Goal: Task Accomplishment & Management: Complete application form

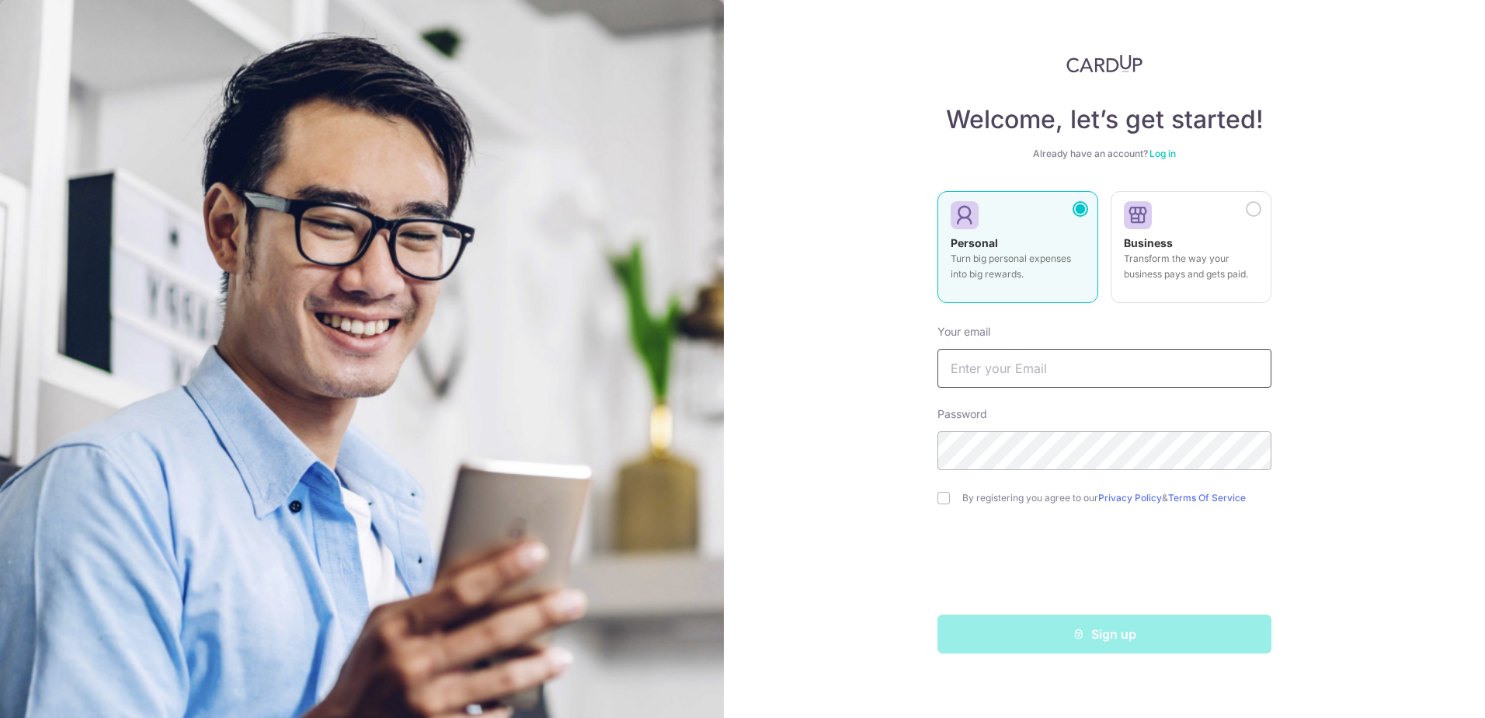
click at [1018, 370] on input "text" at bounding box center [1105, 368] width 334 height 39
type input "[EMAIL_ADDRESS][DOMAIN_NAME]"
click at [941, 500] on input "checkbox" at bounding box center [944, 498] width 12 height 12
checkbox input "true"
click at [1105, 634] on div "Sign up" at bounding box center [1104, 633] width 353 height 39
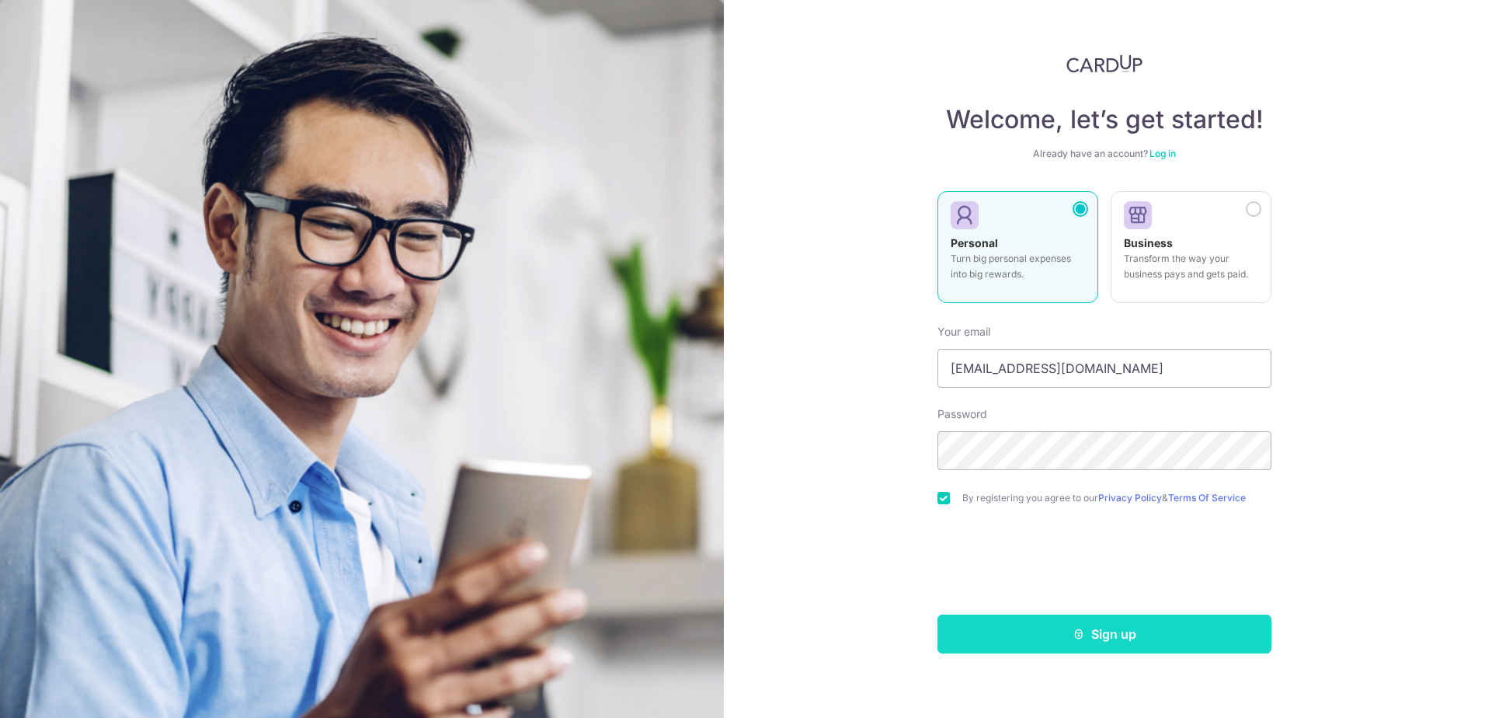
click at [1109, 628] on button "Sign up" at bounding box center [1105, 633] width 334 height 39
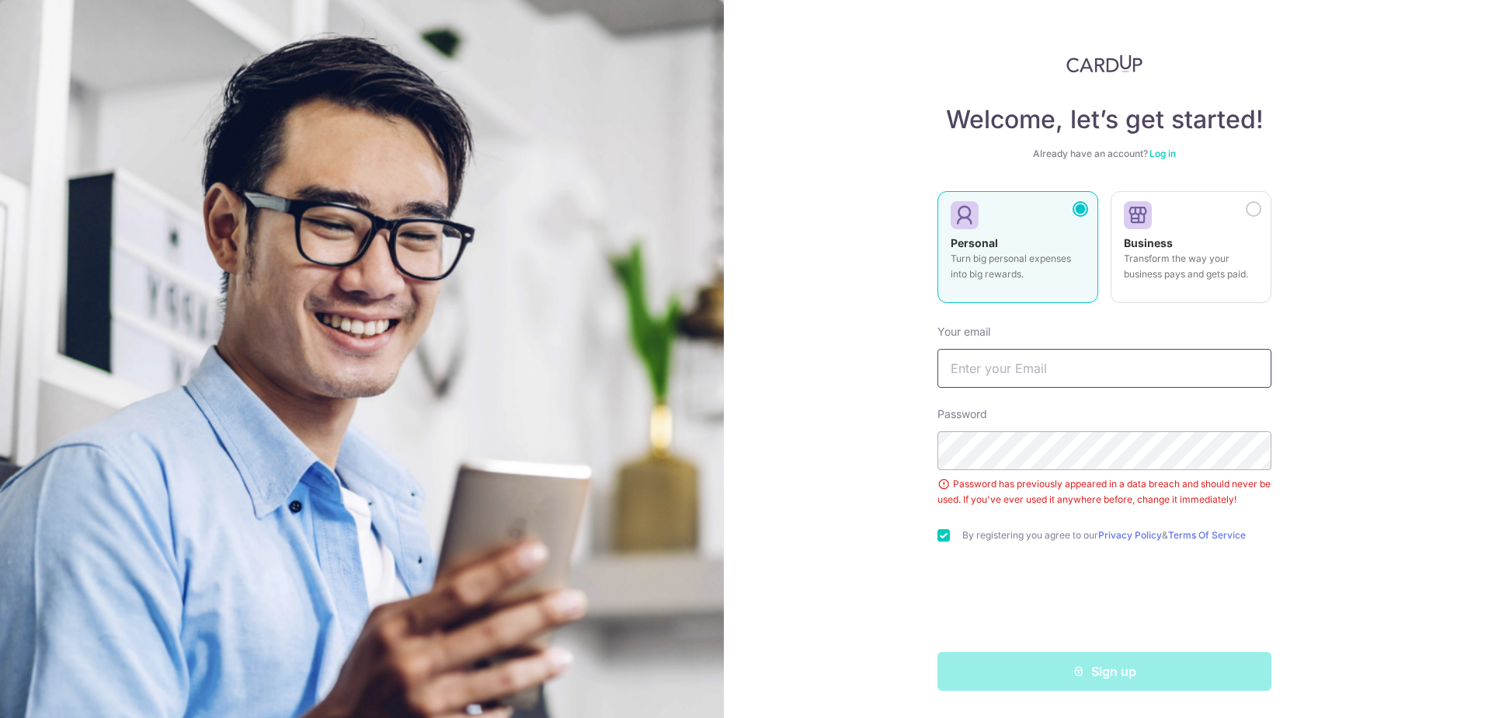
click at [990, 364] on input "text" at bounding box center [1105, 368] width 334 height 39
type input "ueider@live.com"
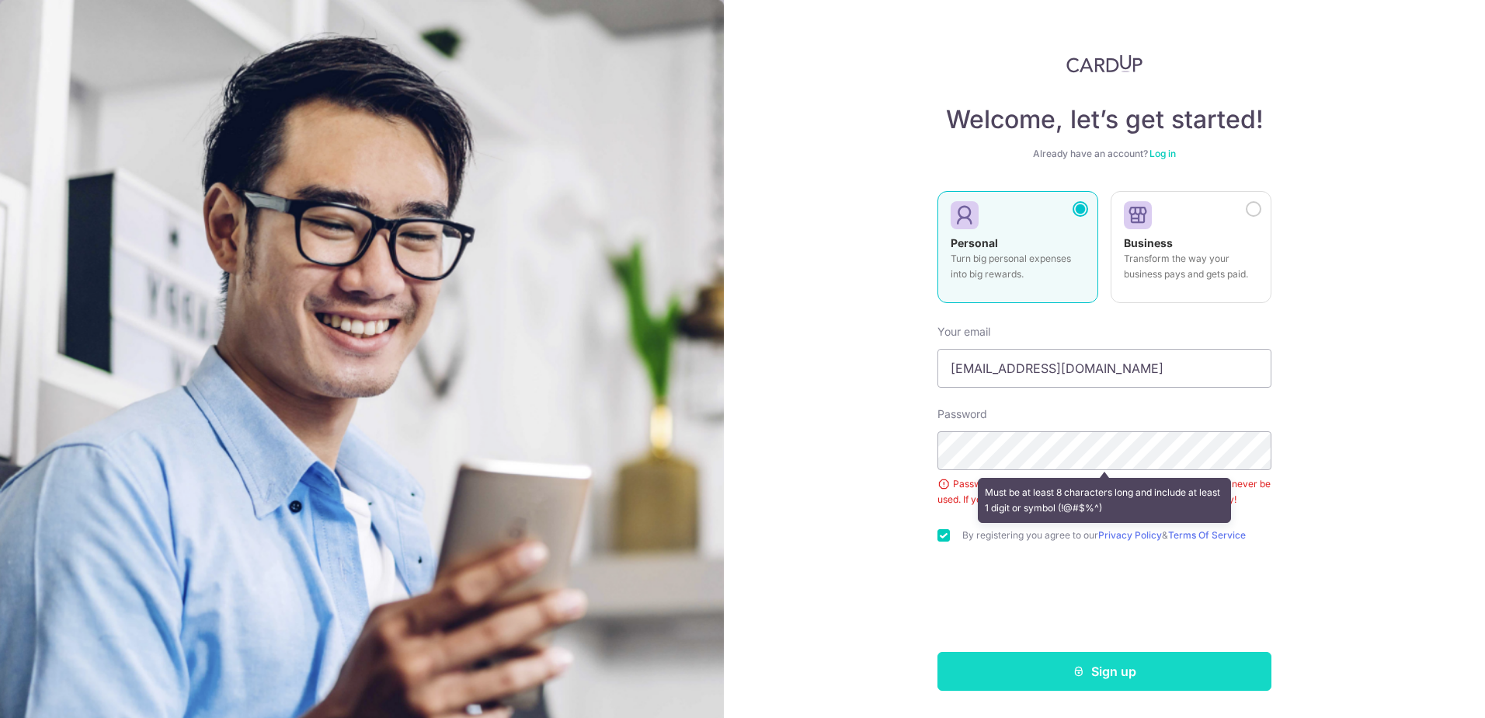
click at [1141, 666] on button "Sign up" at bounding box center [1105, 671] width 334 height 39
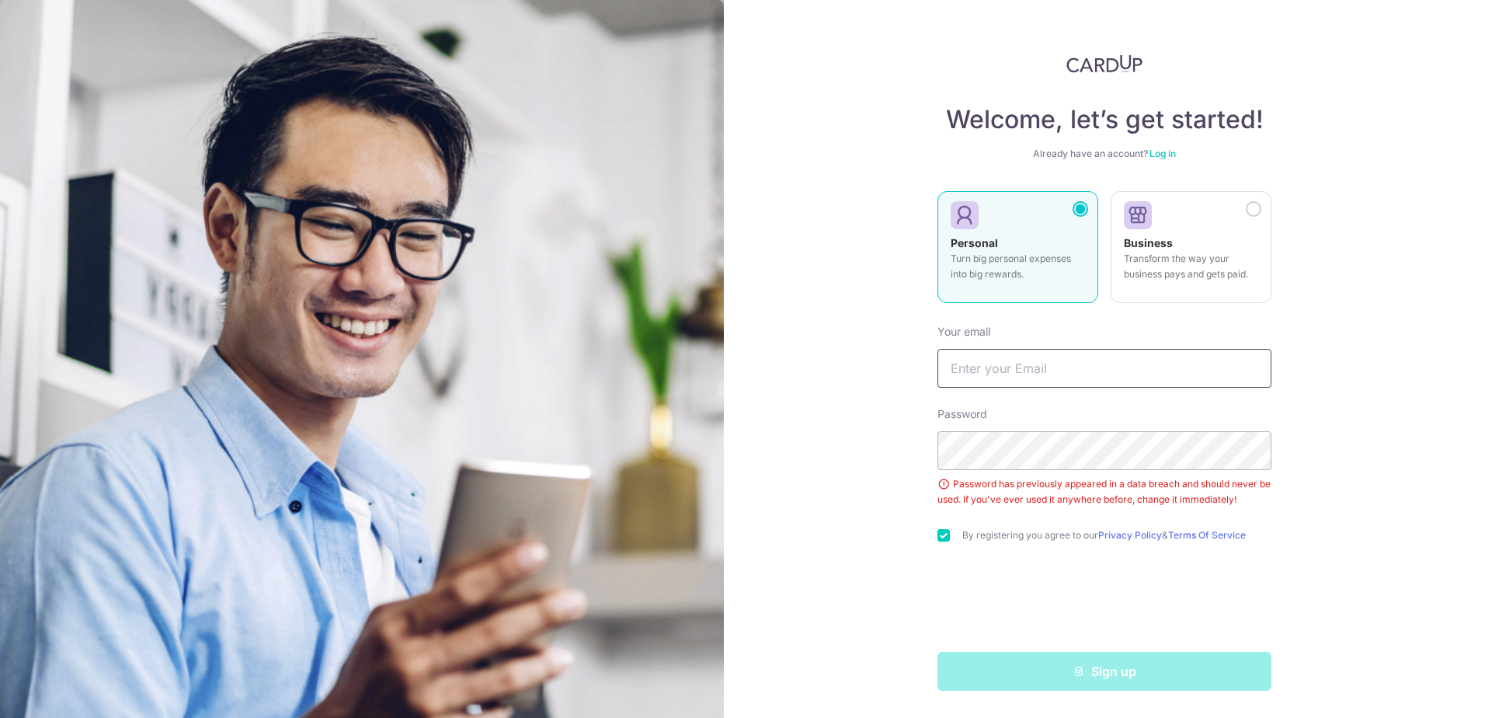
click at [1032, 367] on input "text" at bounding box center [1105, 368] width 334 height 39
type input "[EMAIL_ADDRESS][DOMAIN_NAME]"
click at [1297, 458] on div "Welcome, let’s get started! Already have an account? Log in Personal Turn big p…" at bounding box center [1104, 359] width 761 height 718
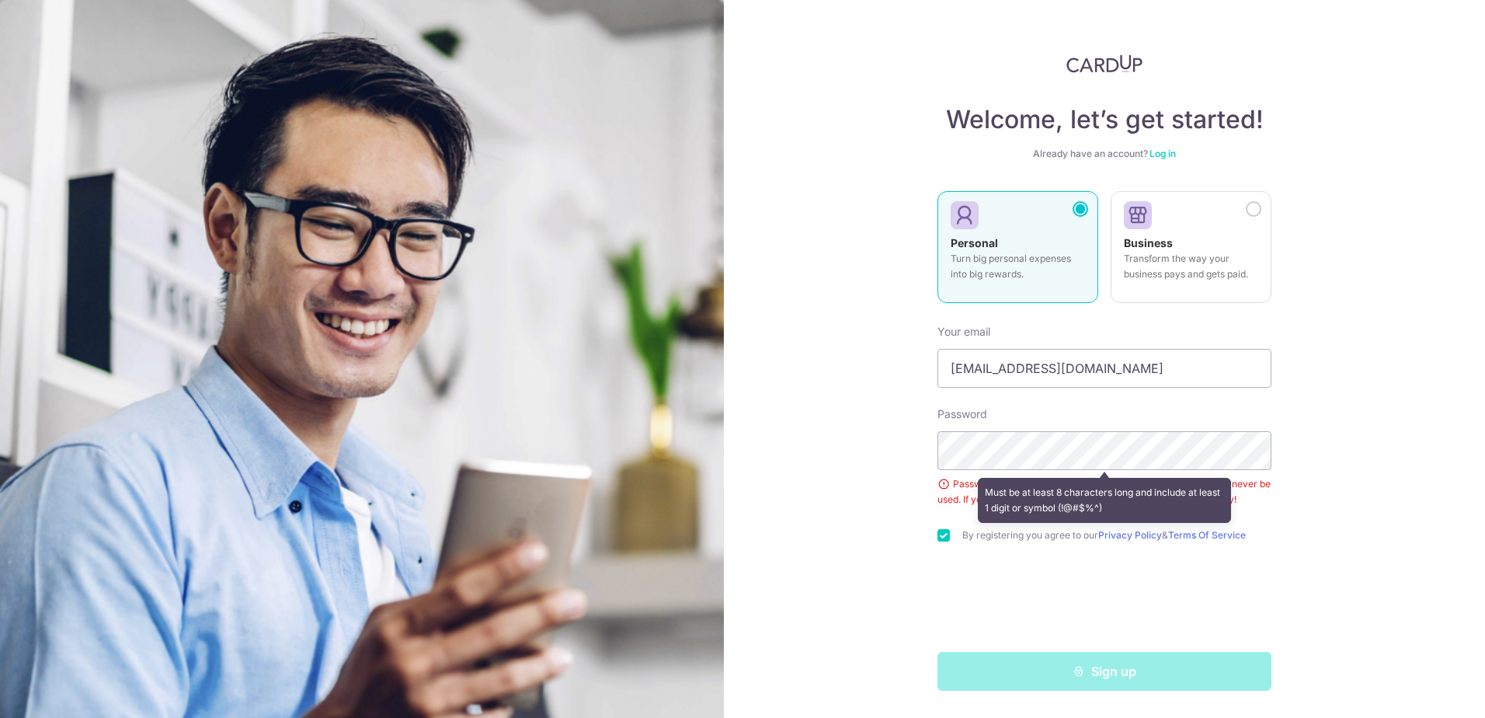
click at [1301, 433] on div "Welcome, let’s get started! Already have an account? Log in Personal Turn big p…" at bounding box center [1104, 359] width 761 height 718
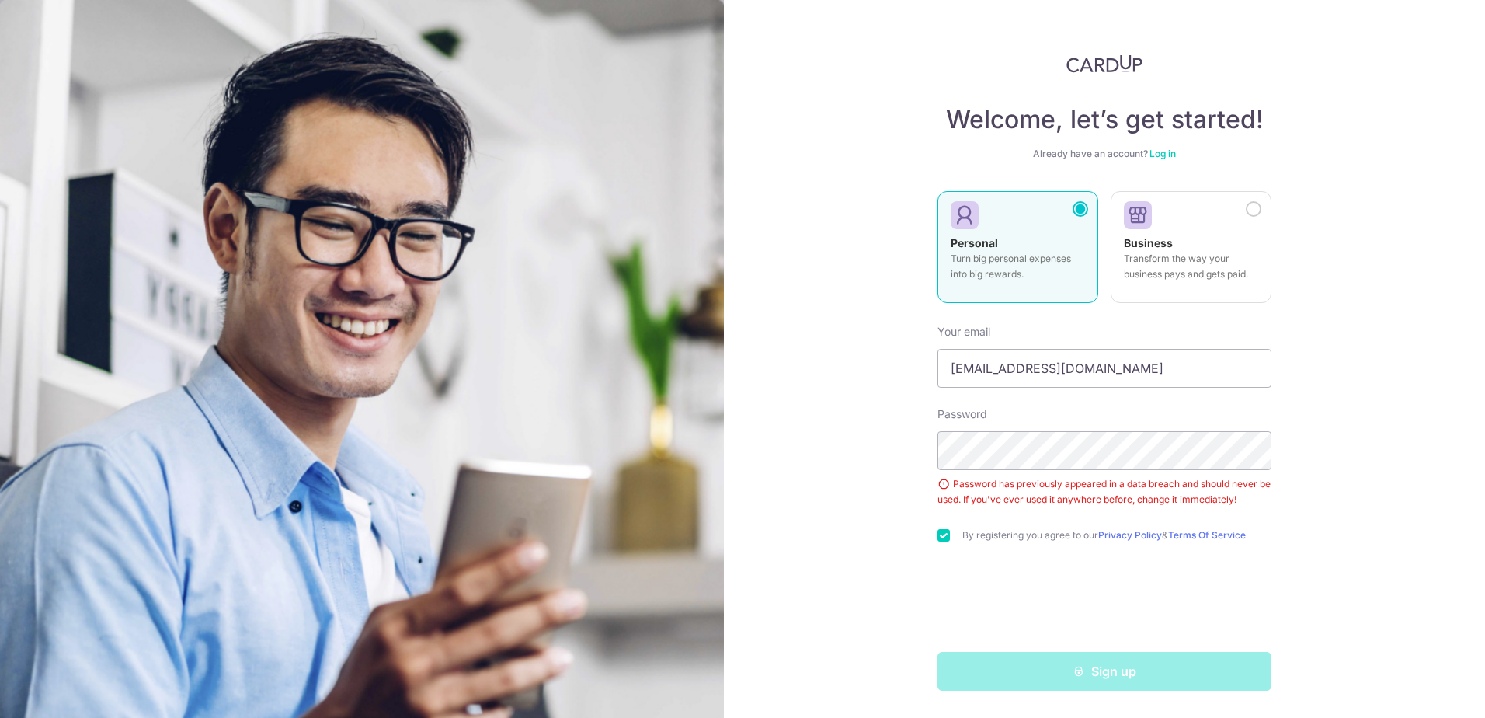
click at [1341, 403] on div "Welcome, let’s get started! Already have an account? Log in Personal Turn big p…" at bounding box center [1104, 359] width 761 height 718
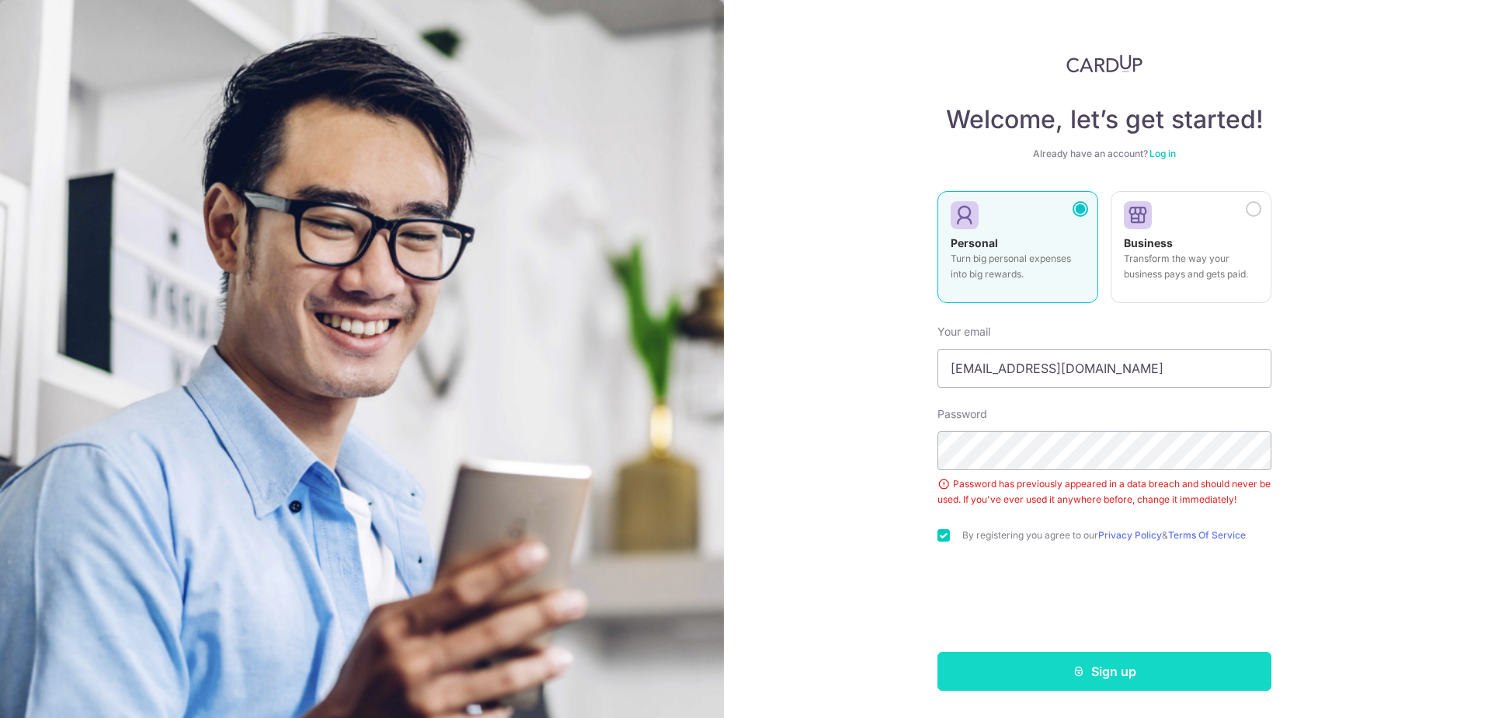
click at [1114, 672] on button "Sign up" at bounding box center [1105, 671] width 334 height 39
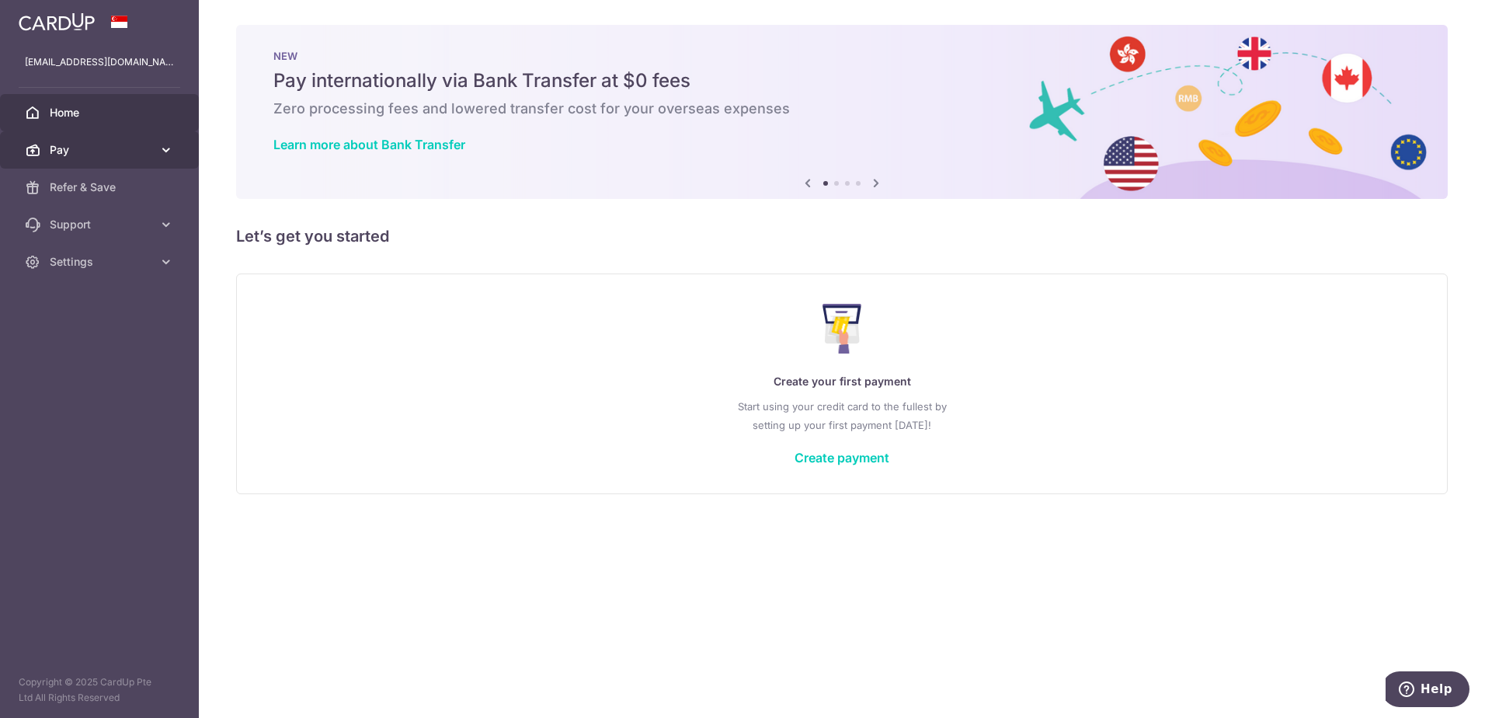
click at [118, 146] on span "Pay" at bounding box center [101, 150] width 103 height 16
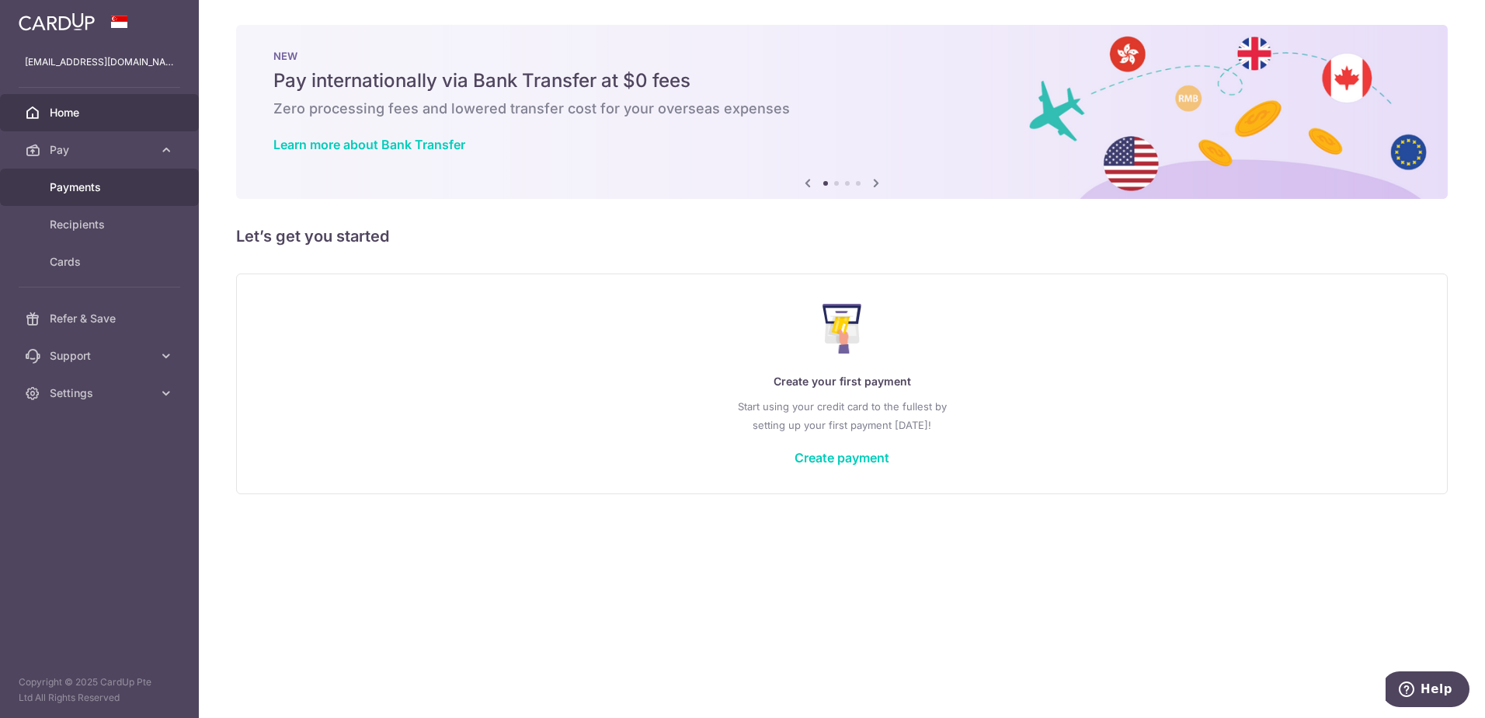
click at [79, 186] on span "Payments" at bounding box center [101, 187] width 103 height 16
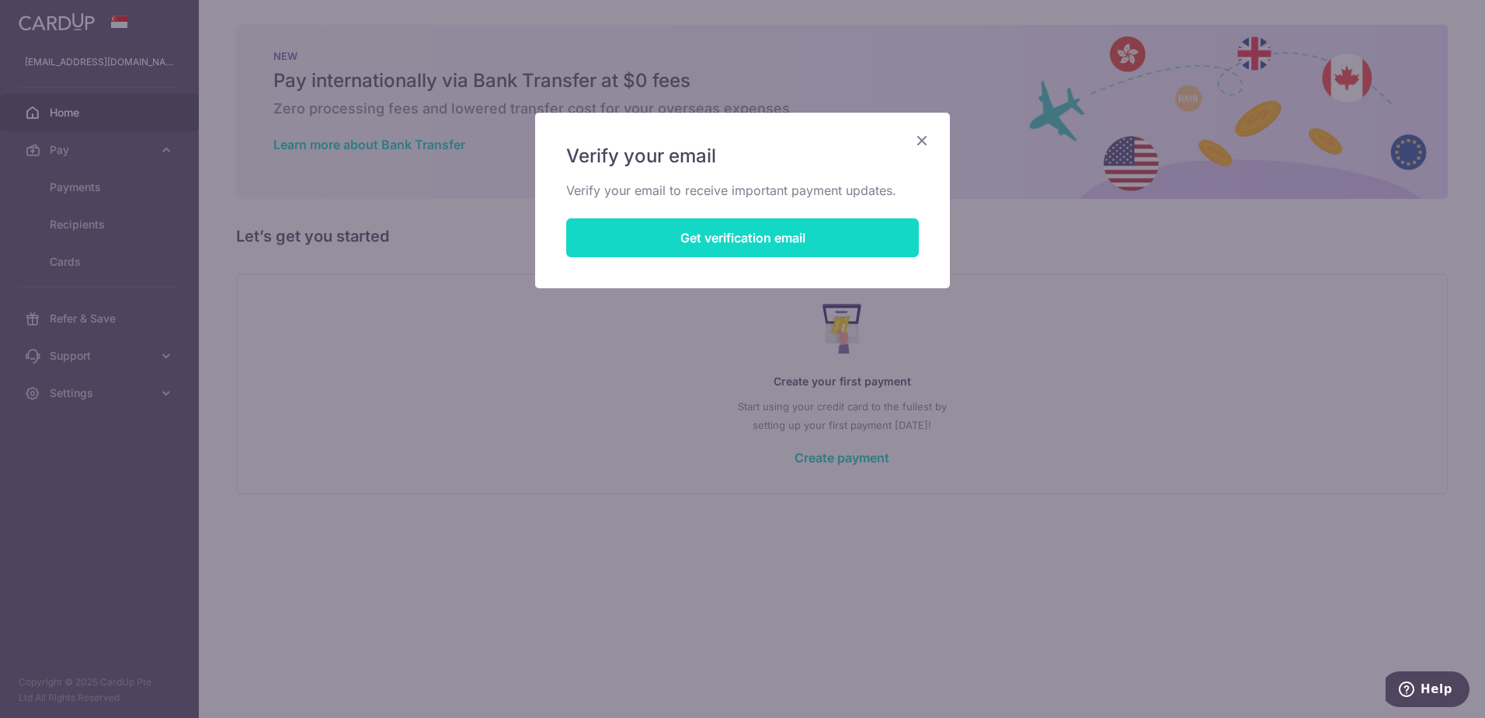
click at [728, 238] on button "Get verification email" at bounding box center [742, 237] width 353 height 39
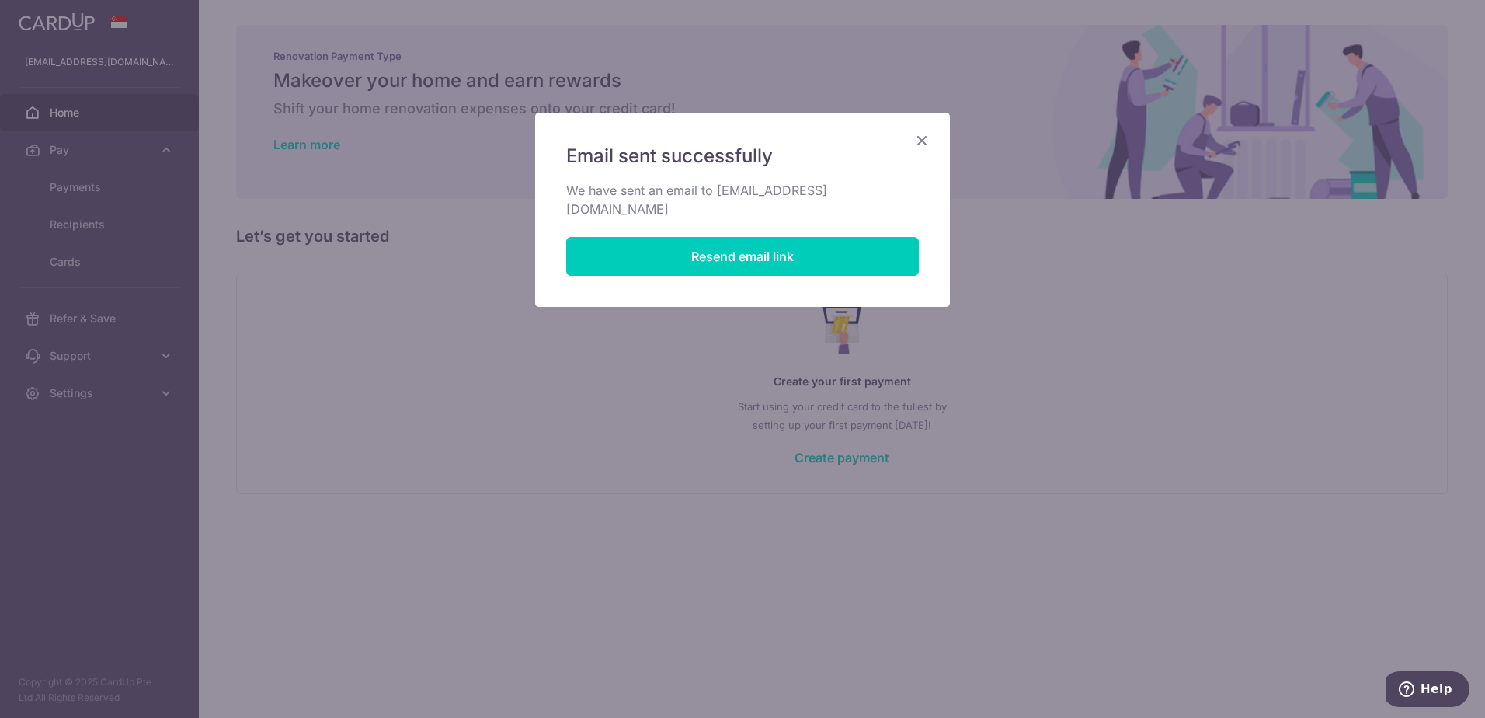
click at [920, 140] on icon "Close" at bounding box center [922, 140] width 19 height 19
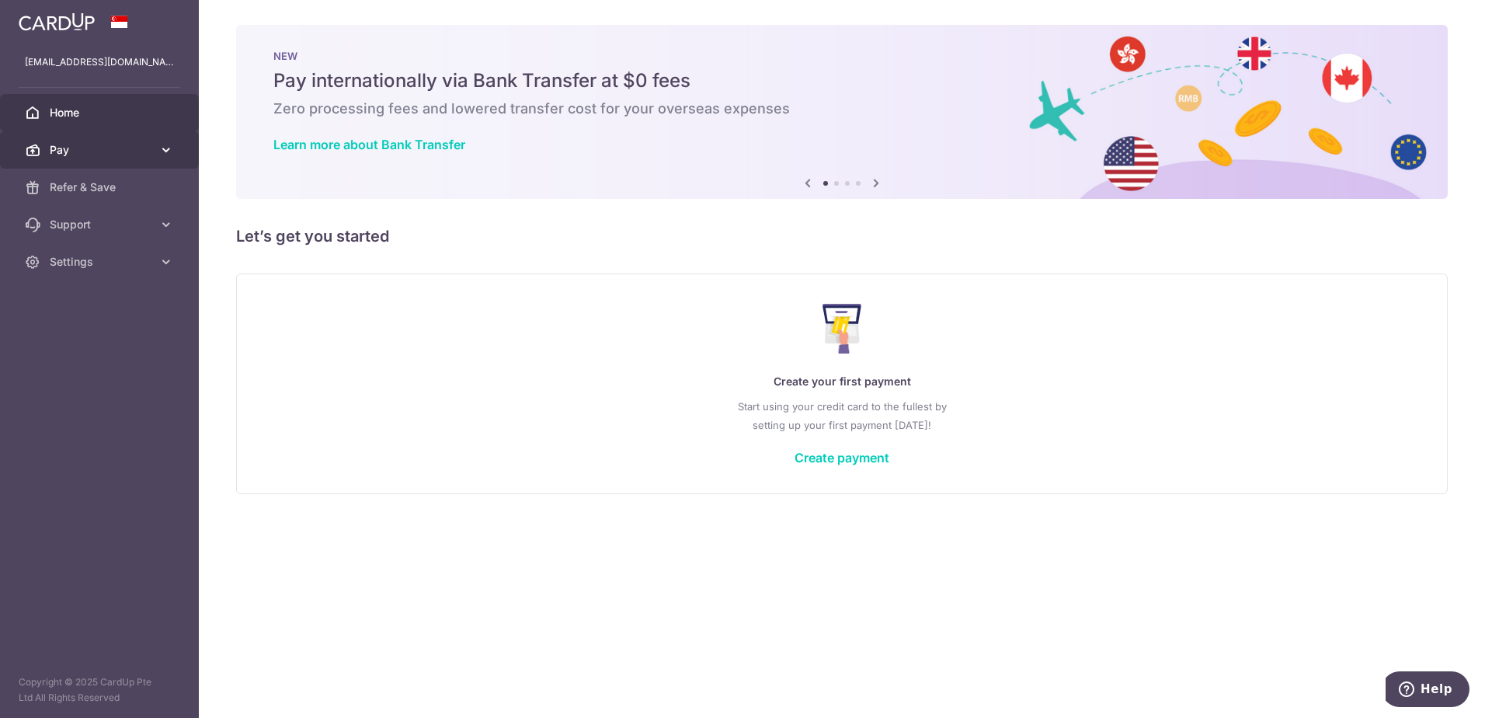
click at [80, 146] on span "Pay" at bounding box center [101, 150] width 103 height 16
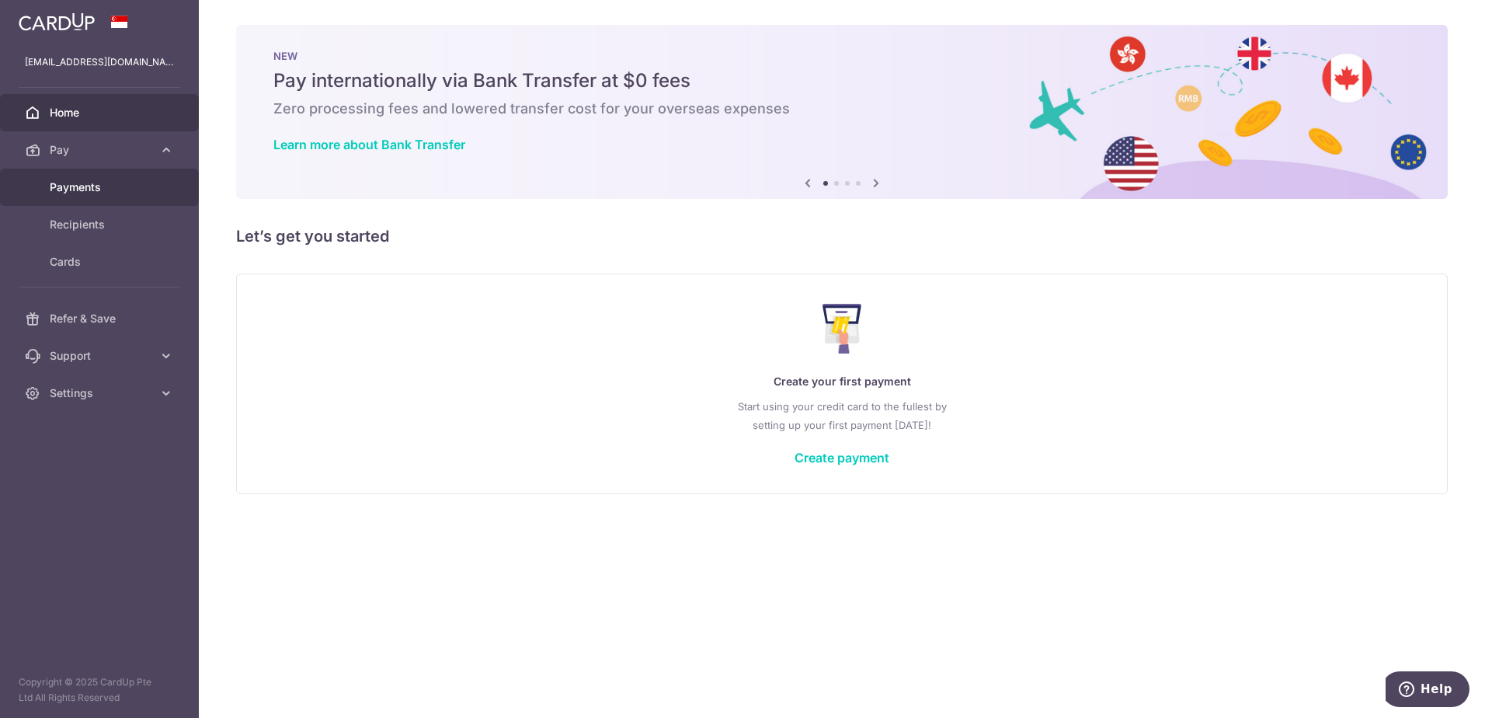
click at [75, 187] on span "Payments" at bounding box center [101, 187] width 103 height 16
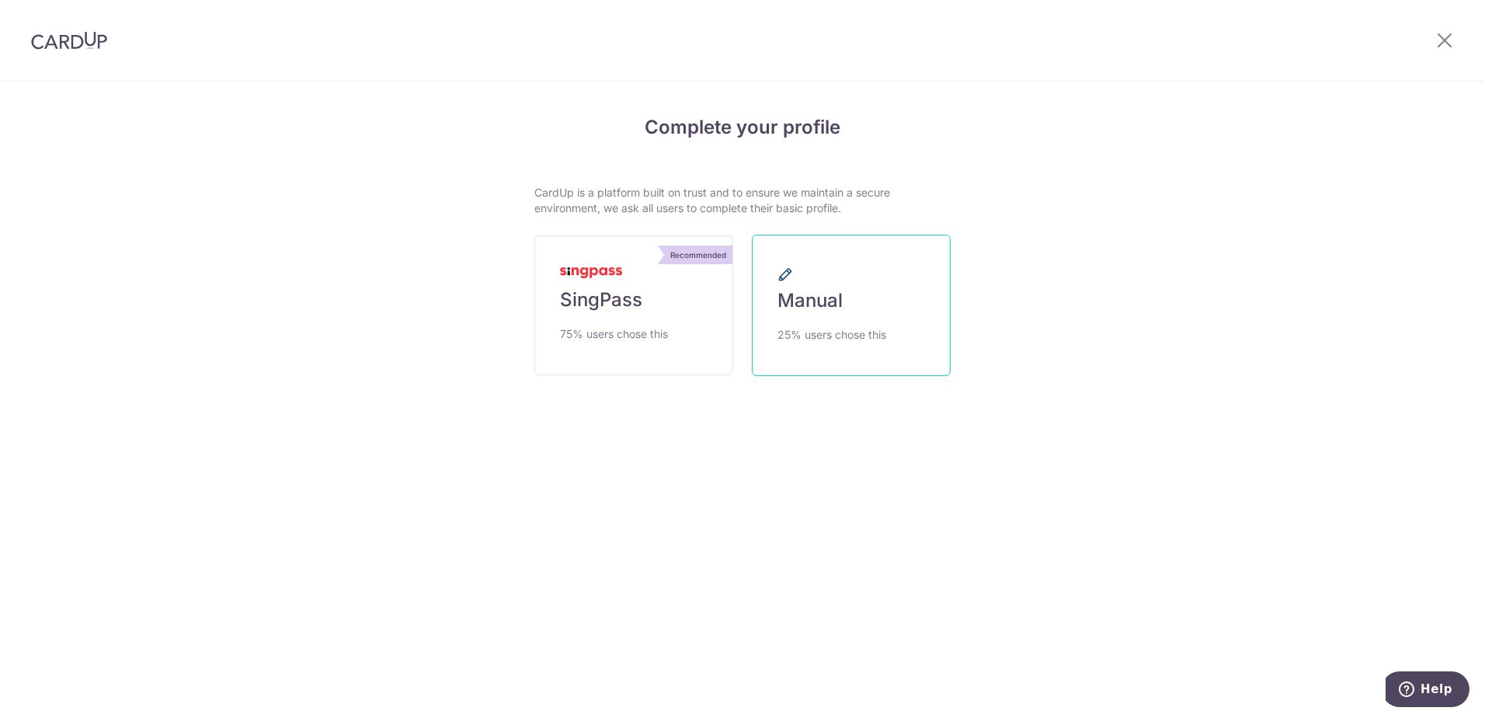
click at [813, 315] on link "Manual 25% users chose this" at bounding box center [851, 305] width 199 height 141
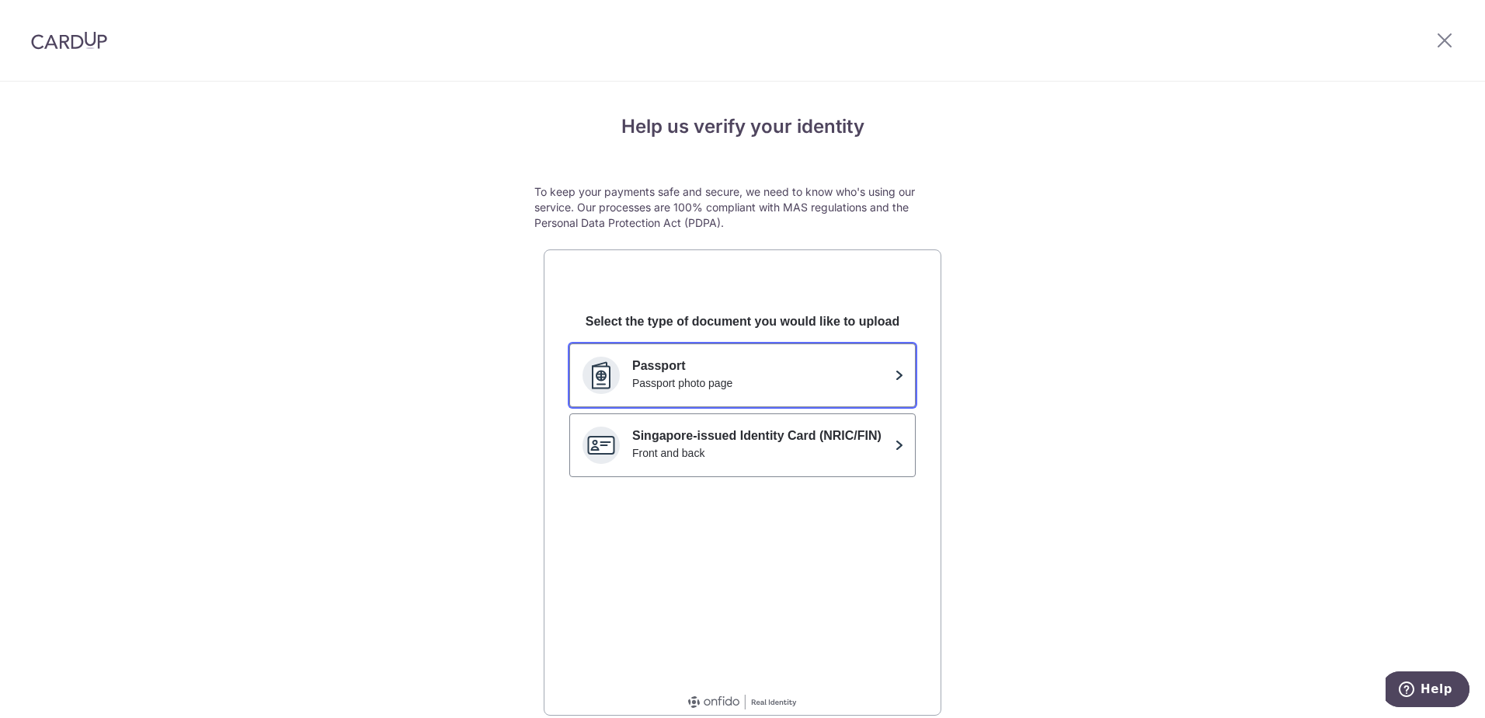
click at [785, 385] on div "Passport photo page" at bounding box center [760, 383] width 256 height 16
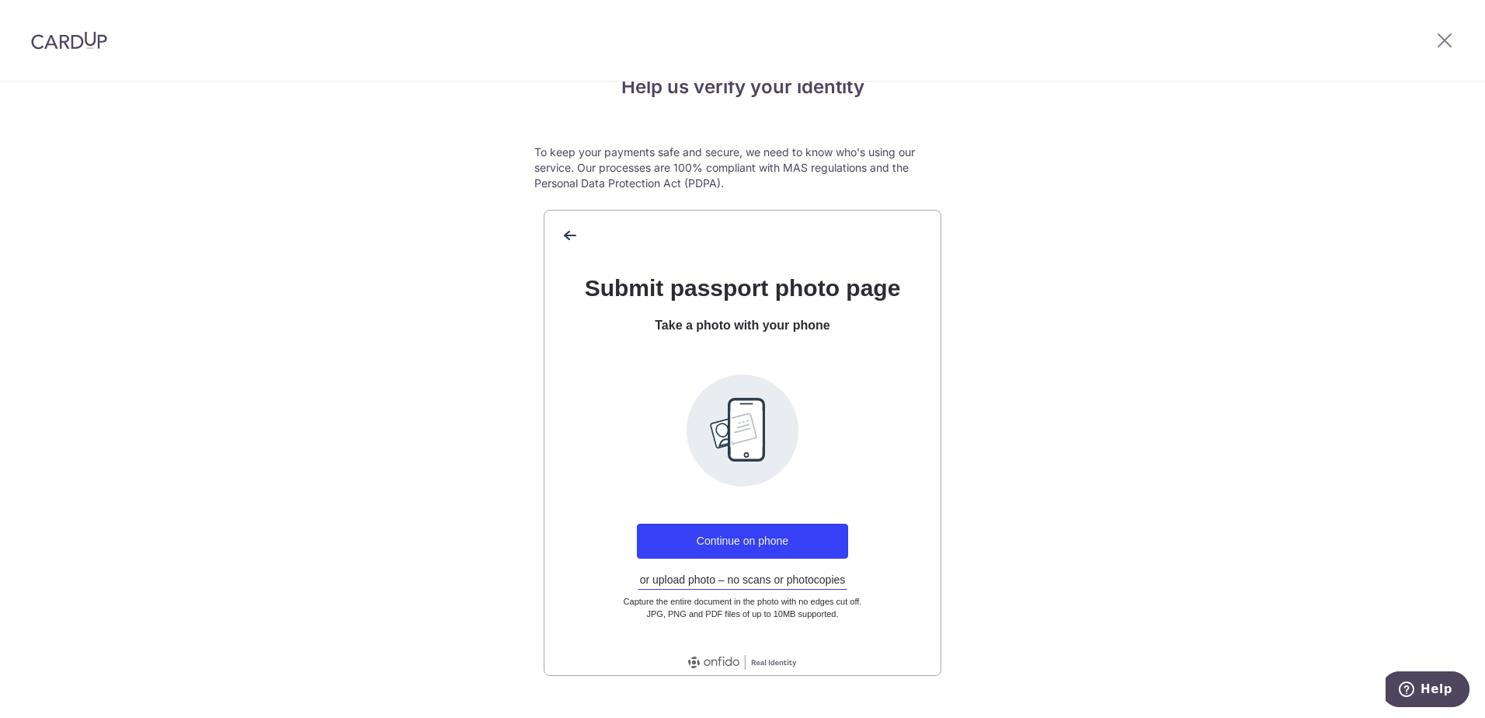
scroll to position [71, 0]
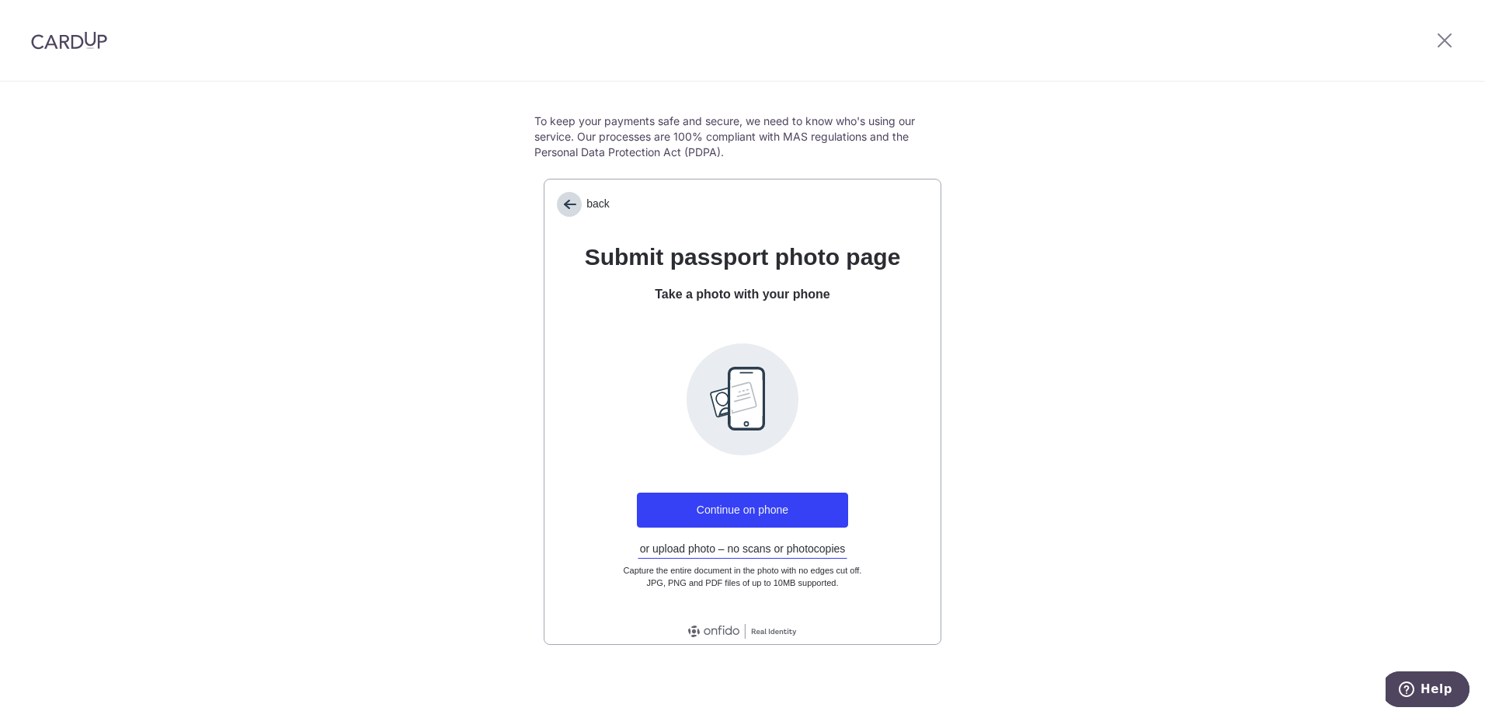
click at [559, 212] on span "back" at bounding box center [569, 204] width 25 height 25
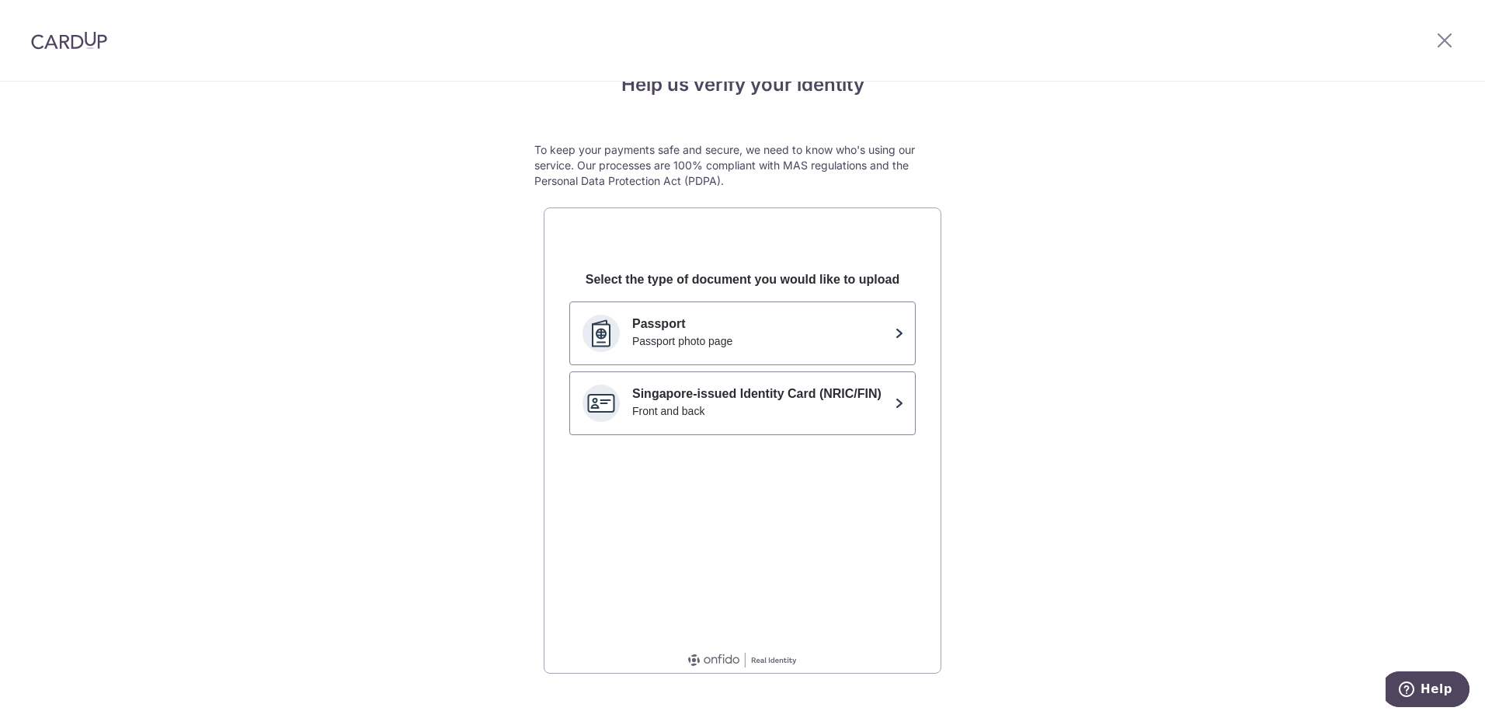
scroll to position [0, 0]
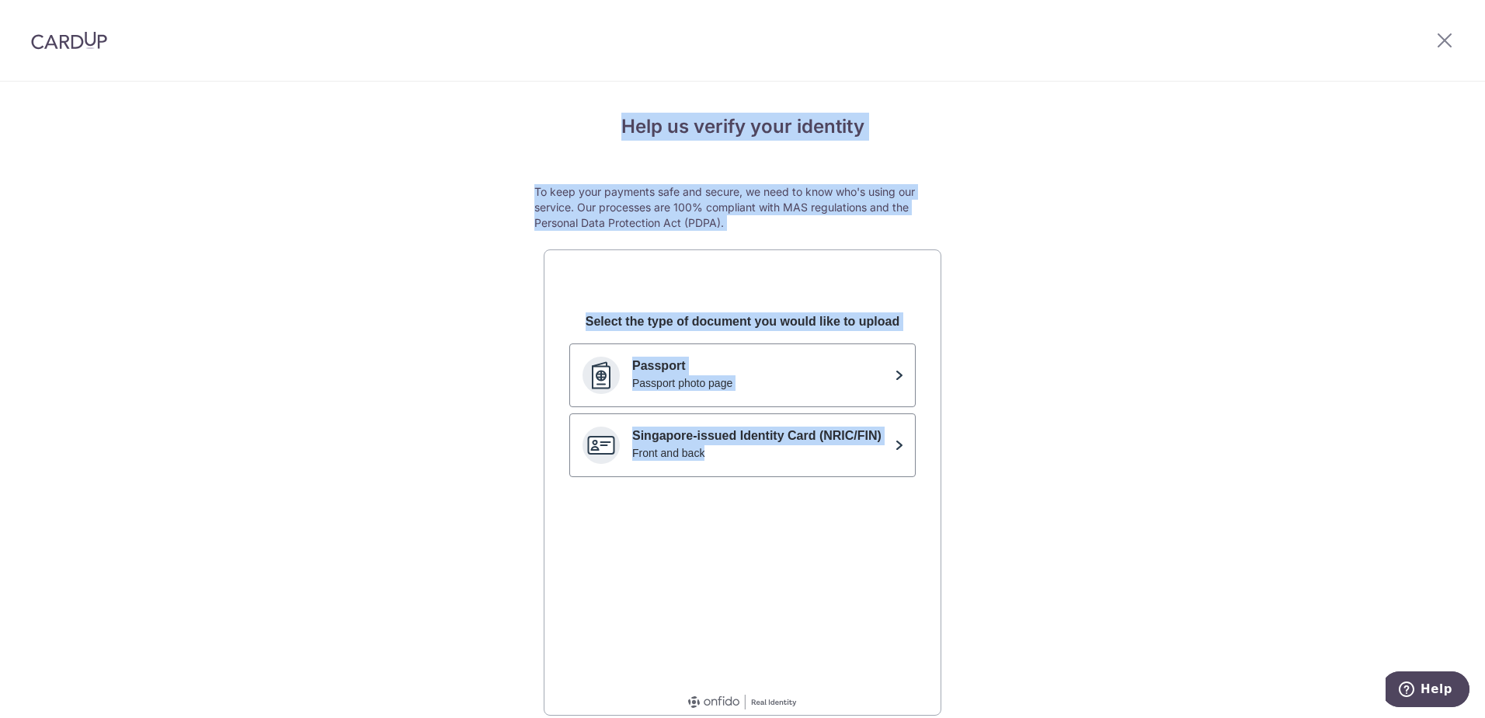
drag, startPoint x: 430, startPoint y: 84, endPoint x: 917, endPoint y: 512, distance: 648.4
click at [917, 512] on div "Help us verify your identity To keep your payments safe and secure, we need to …" at bounding box center [742, 435] width 1485 height 707
click at [1195, 415] on div "Help us verify your identity To keep your payments safe and secure, we need to …" at bounding box center [742, 435] width 1485 height 707
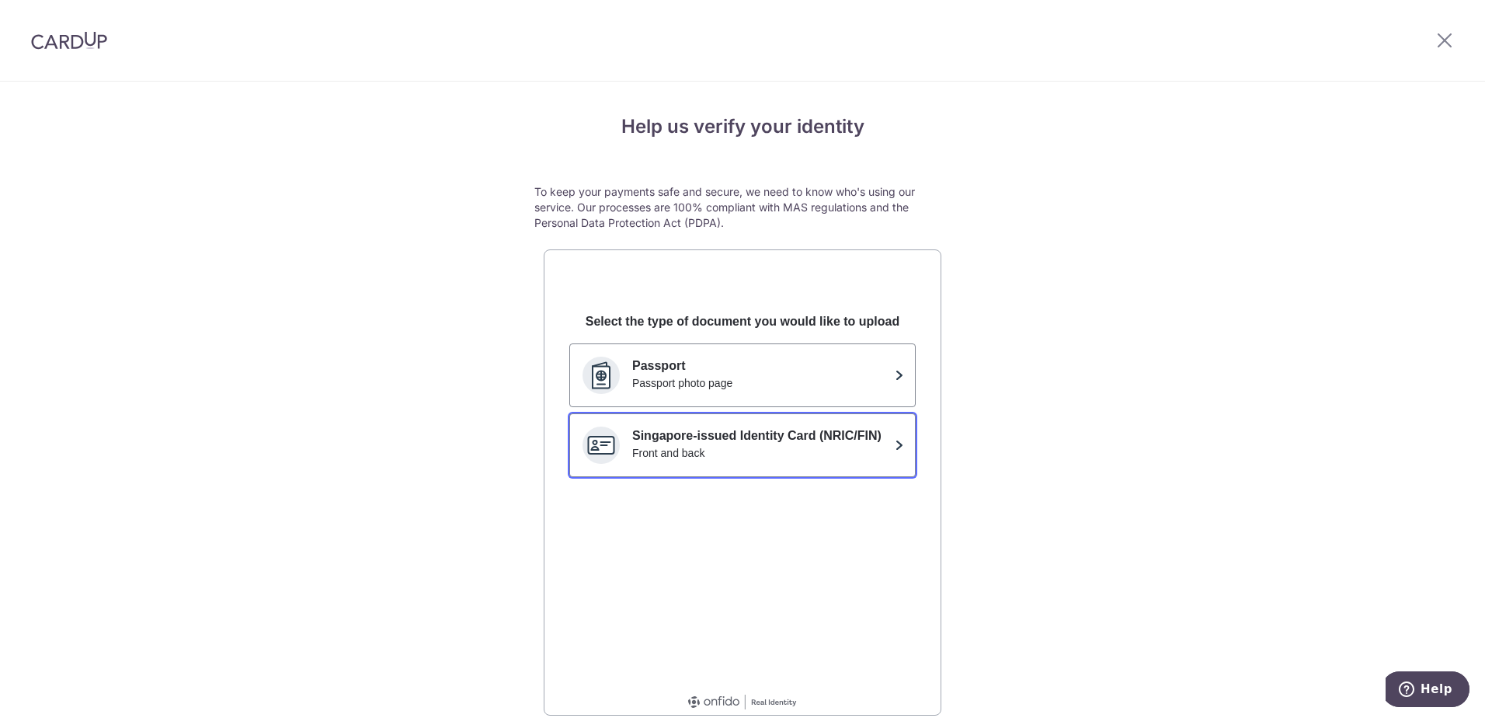
click at [858, 452] on div "Front and back" at bounding box center [760, 453] width 256 height 16
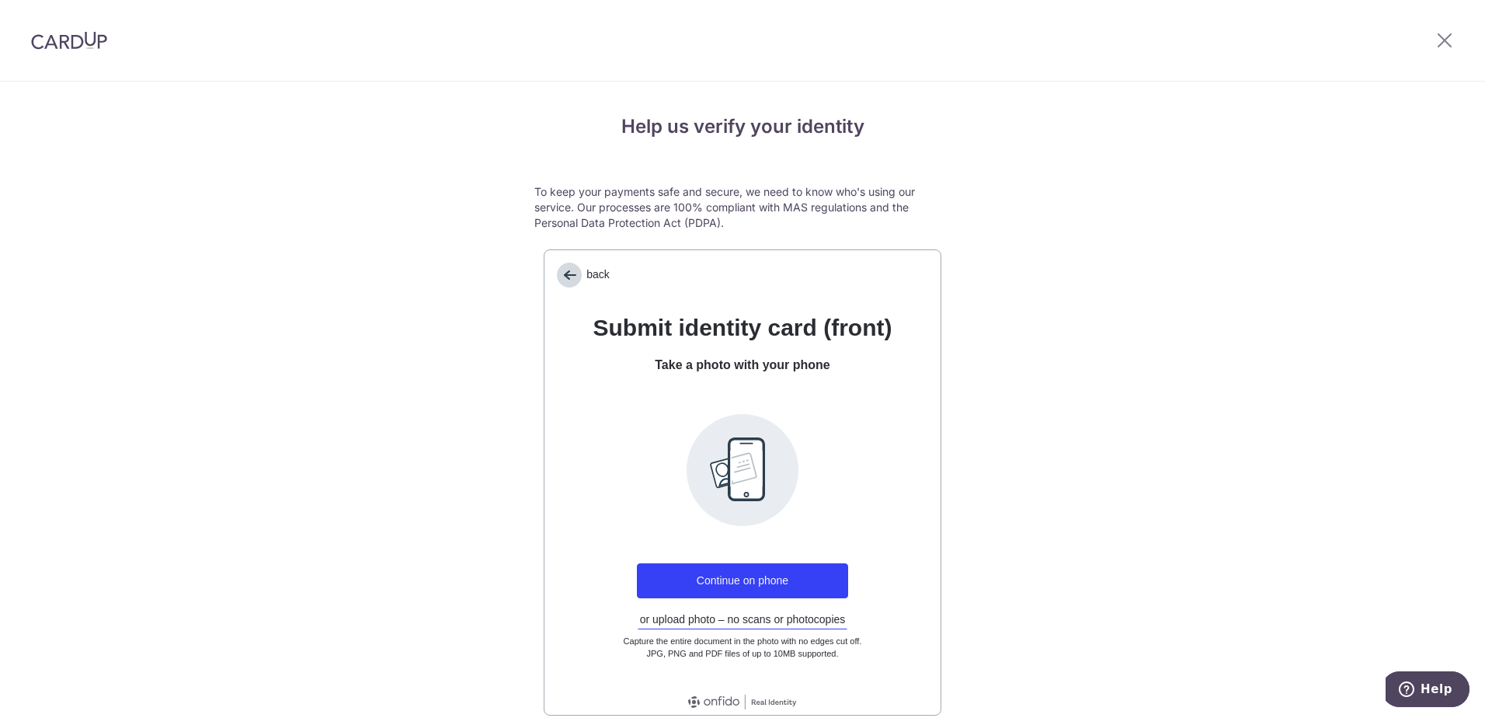
click at [568, 279] on span "back" at bounding box center [569, 275] width 25 height 25
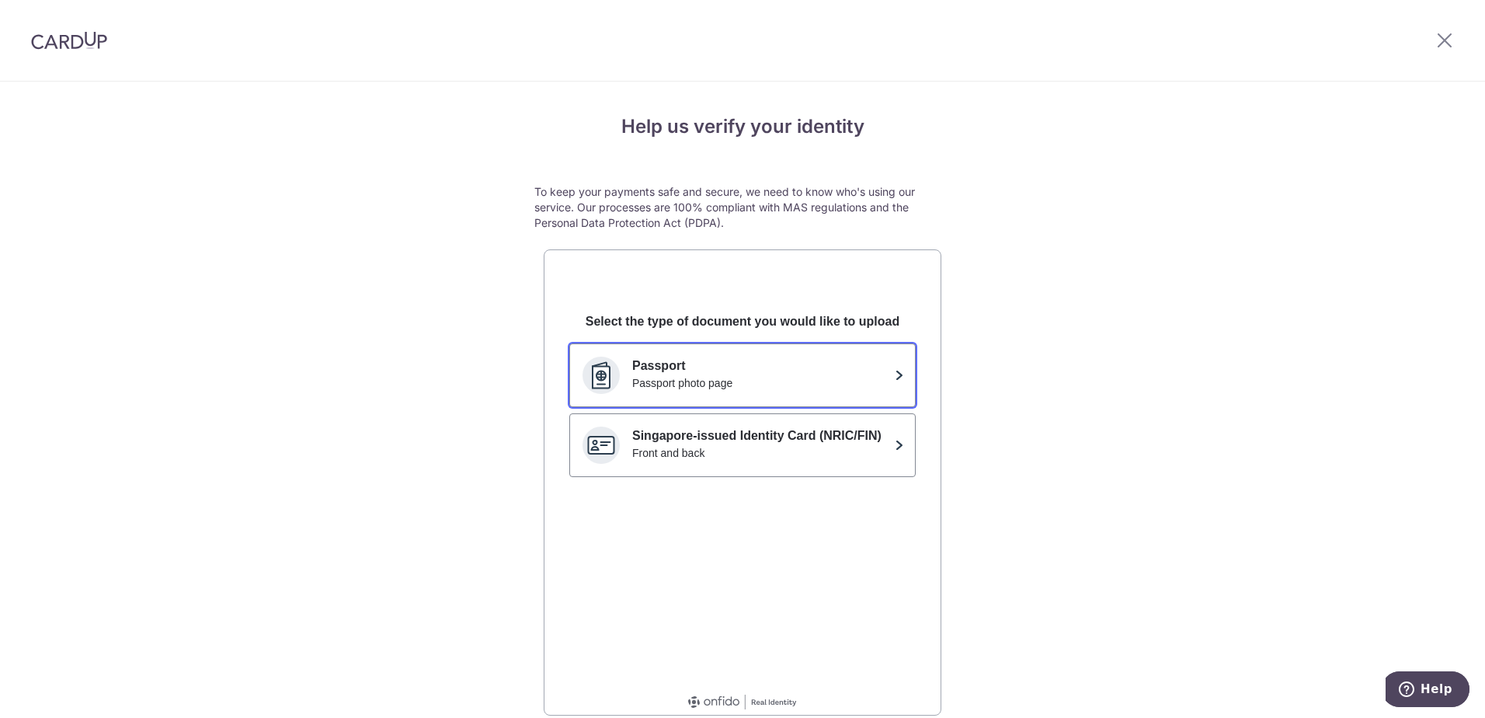
click at [687, 361] on p "Passport" at bounding box center [760, 366] width 256 height 19
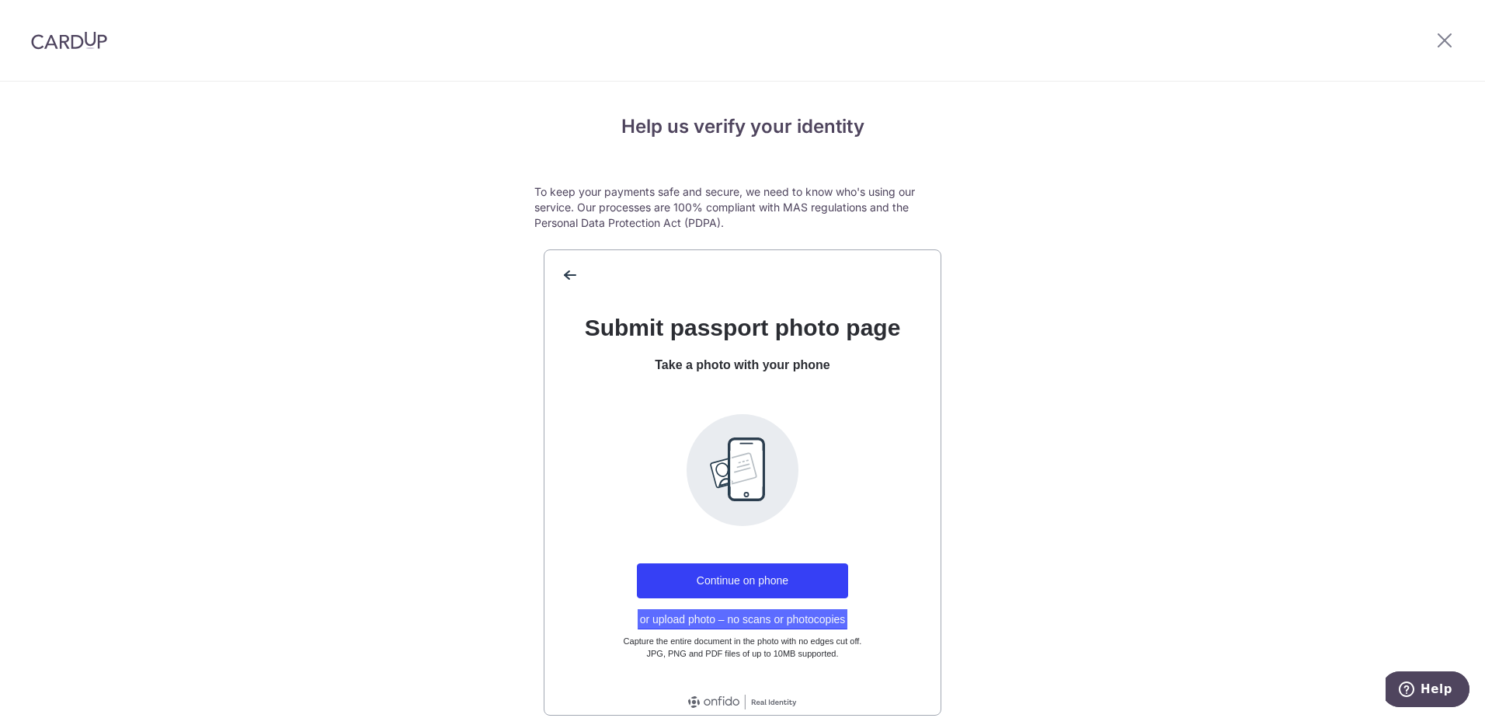
click at [760, 617] on button "or upload photo – no scans or photocopies" at bounding box center [743, 619] width 211 height 20
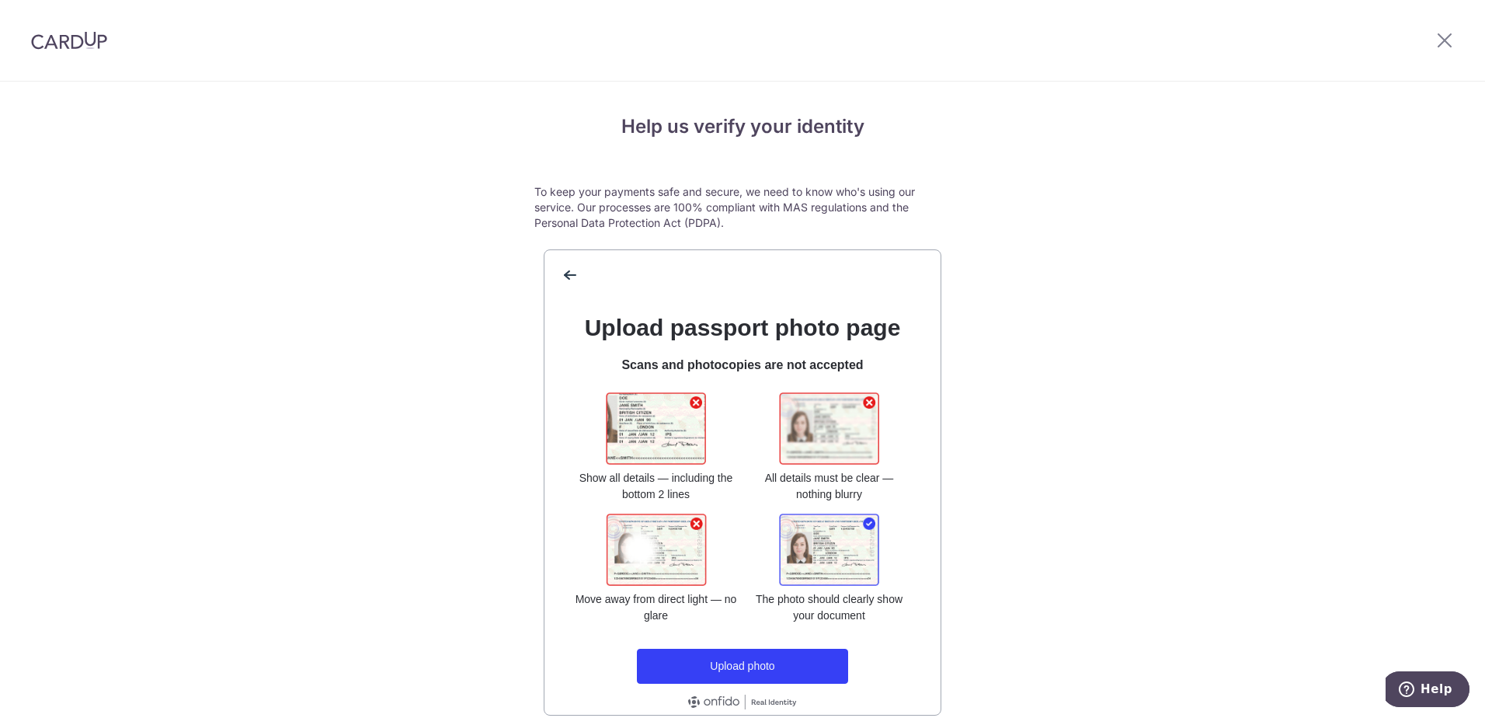
scroll to position [71, 0]
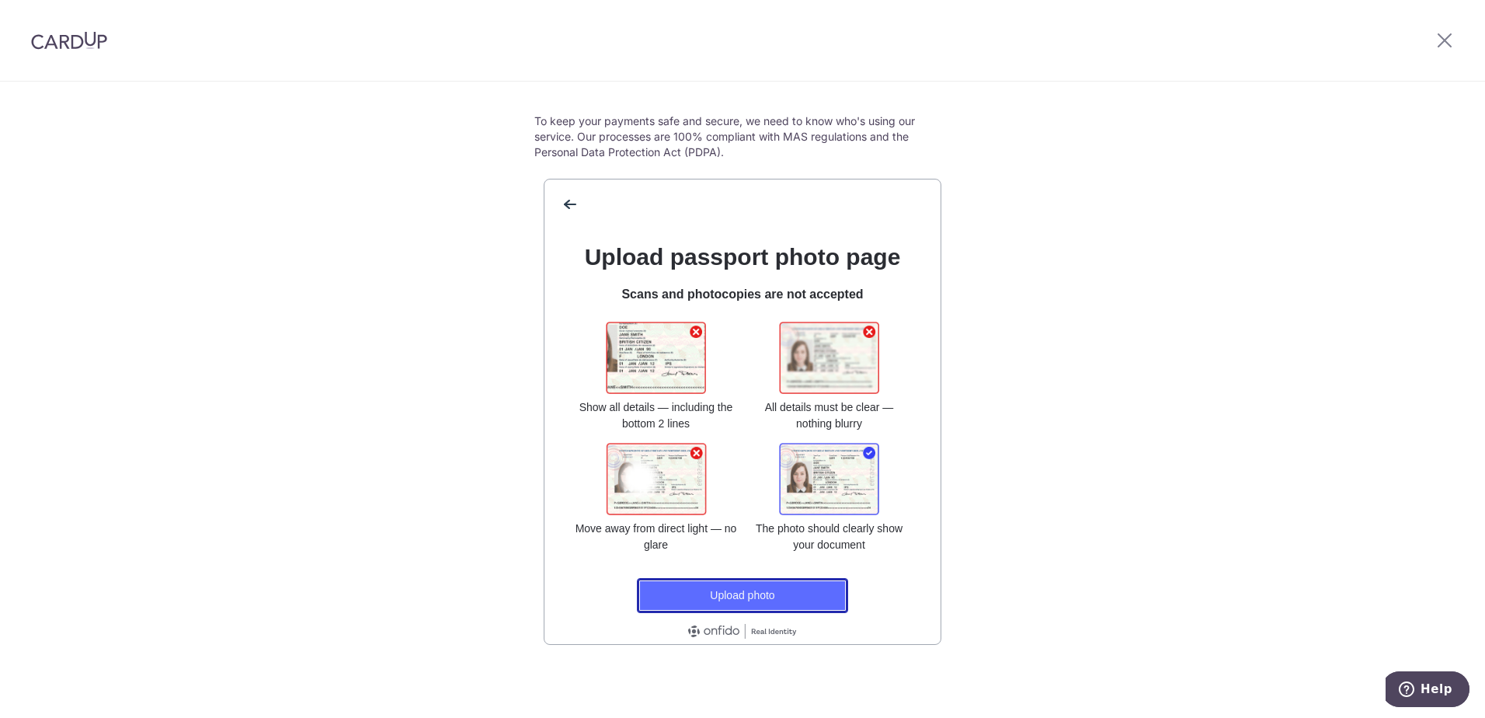
click at [760, 602] on button "Upload photo" at bounding box center [742, 595] width 211 height 35
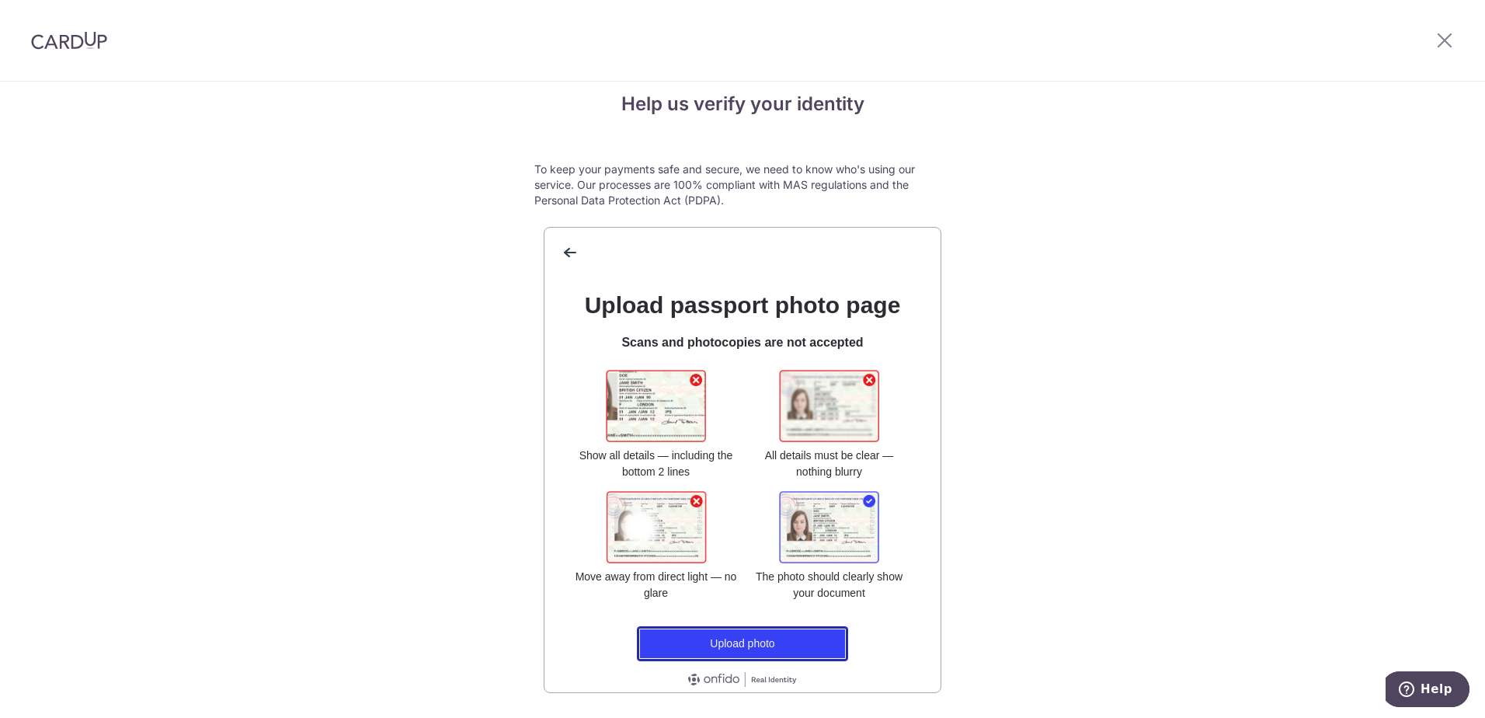
scroll to position [0, 0]
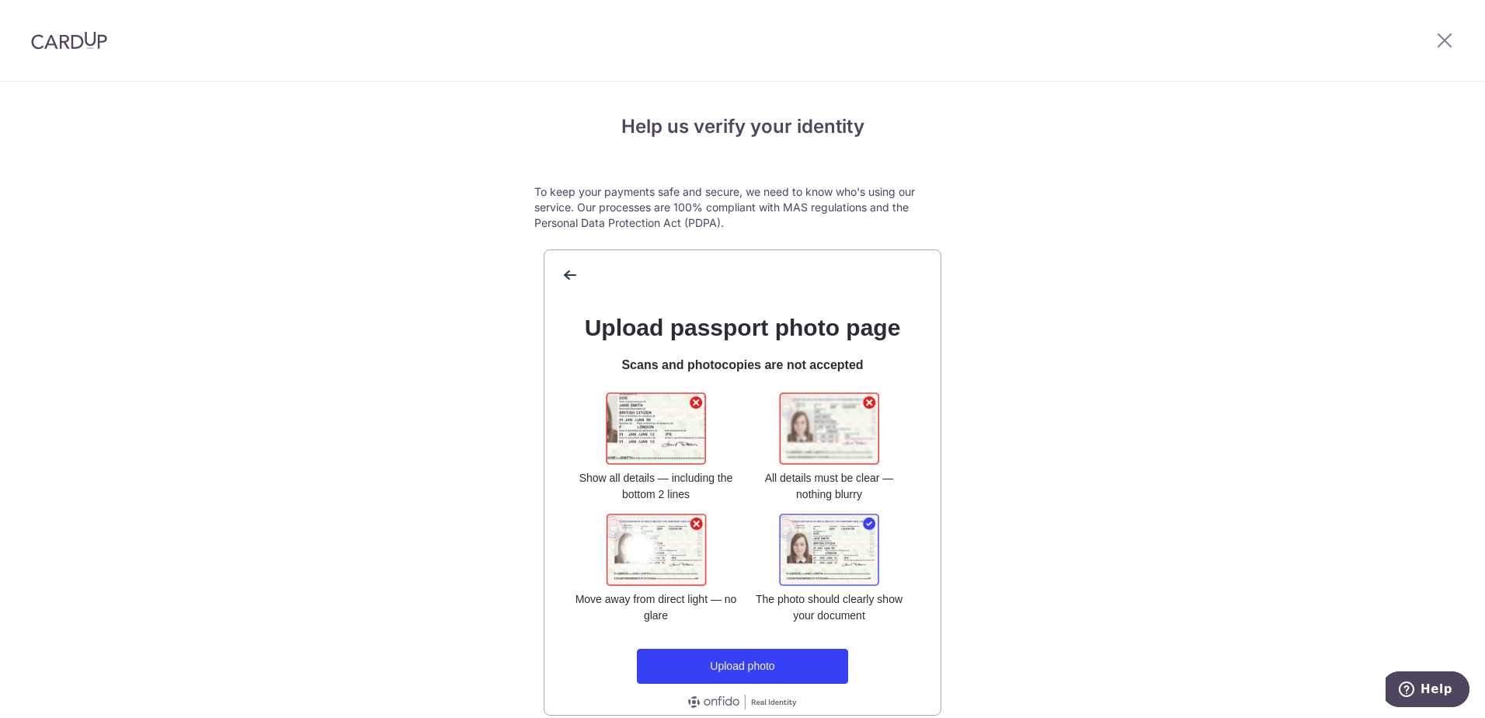
click at [50, 31] on div at bounding box center [69, 40] width 138 height 81
click at [70, 49] on img at bounding box center [69, 40] width 76 height 19
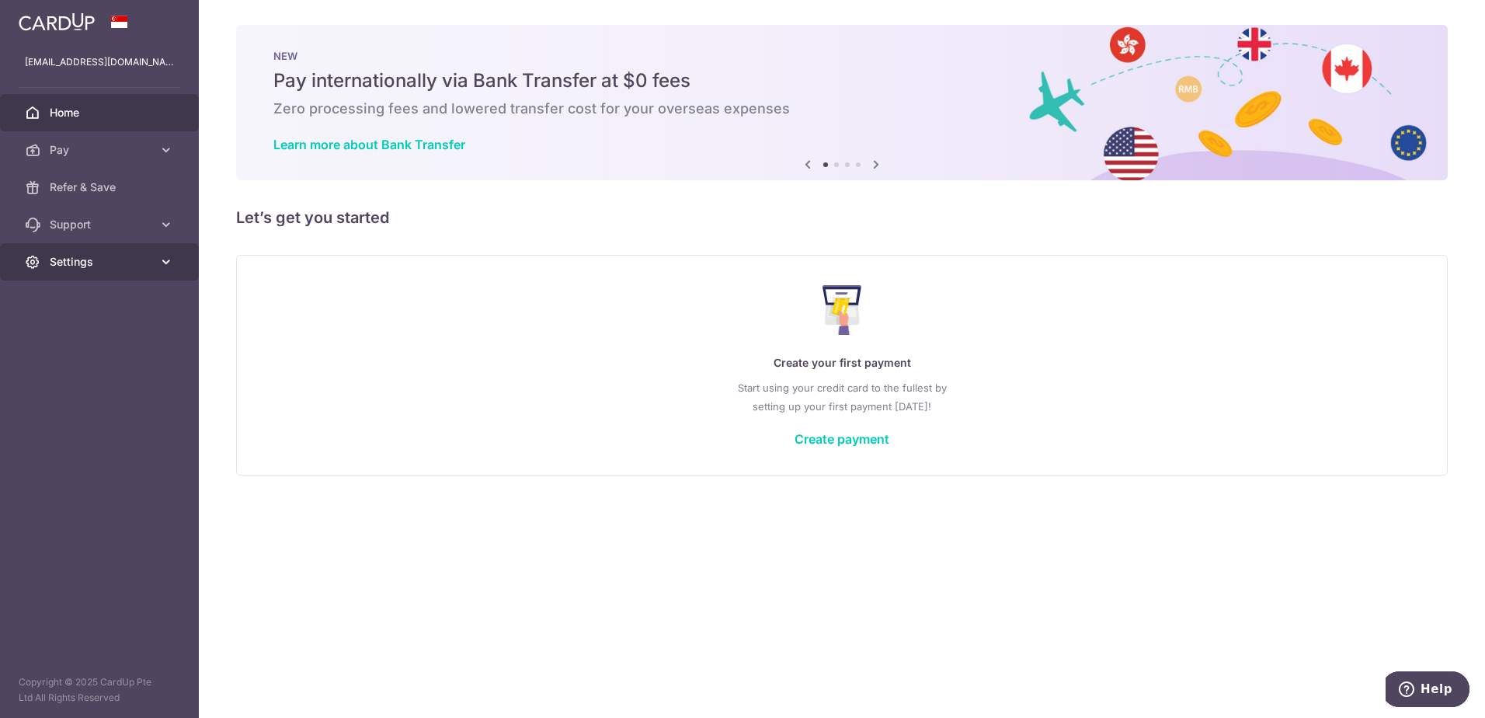
click at [124, 254] on span "Settings" at bounding box center [101, 262] width 103 height 16
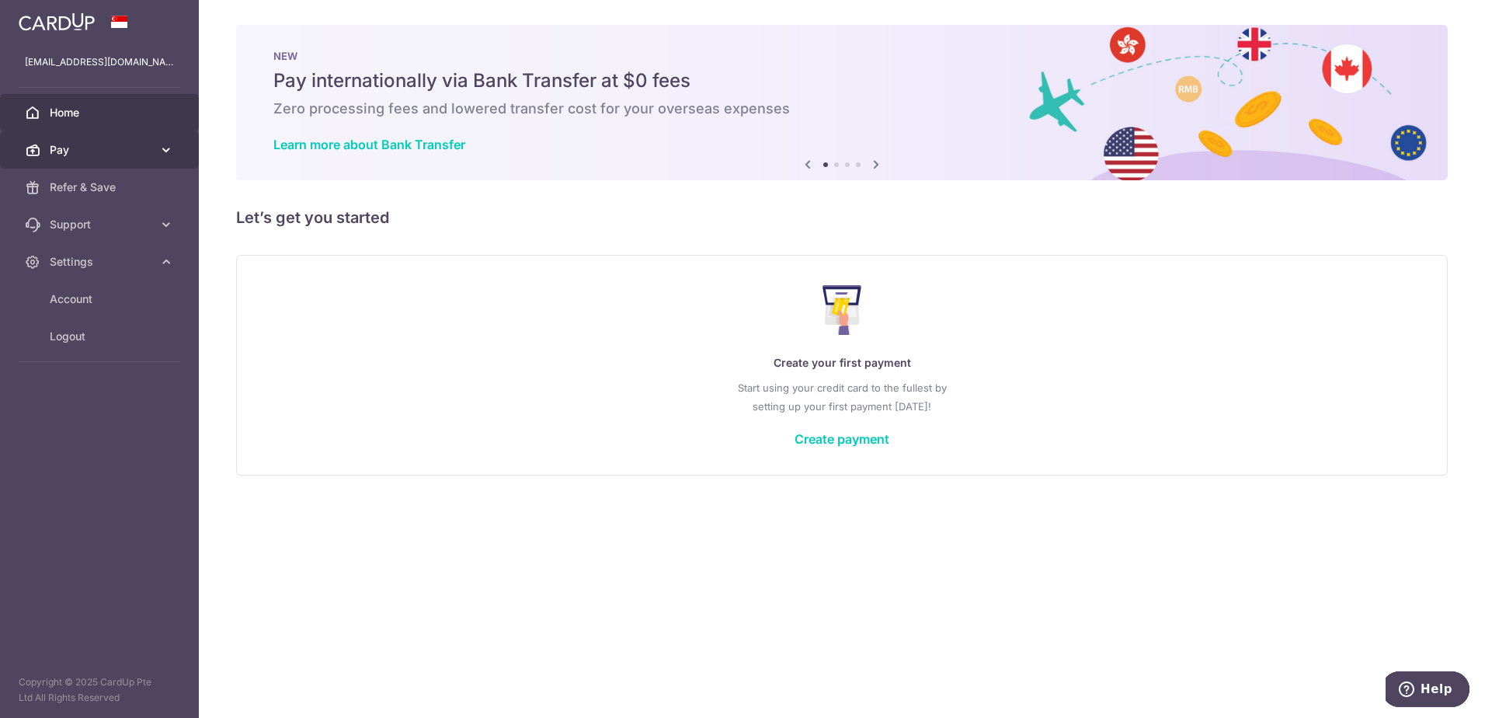
click at [124, 150] on span "Pay" at bounding box center [101, 150] width 103 height 16
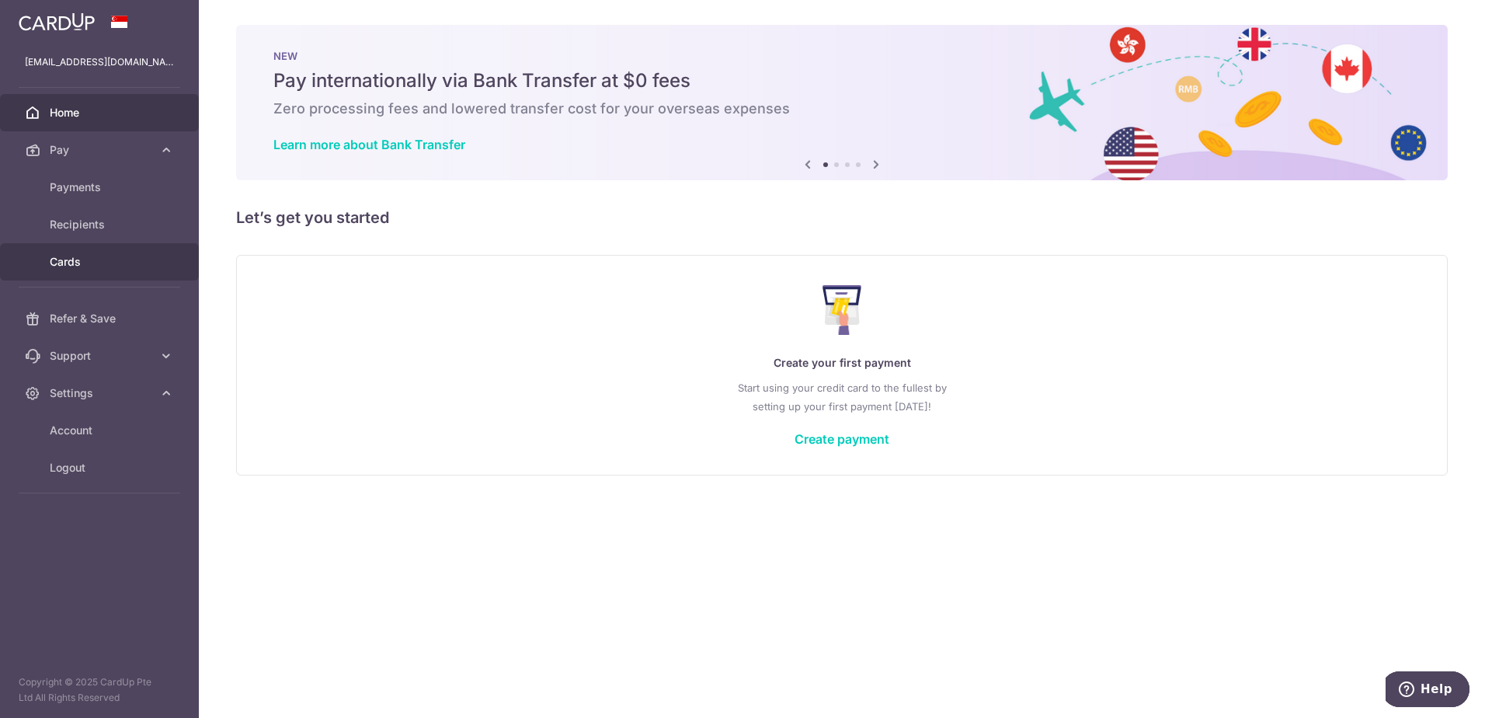
click at [64, 264] on span "Cards" at bounding box center [101, 262] width 103 height 16
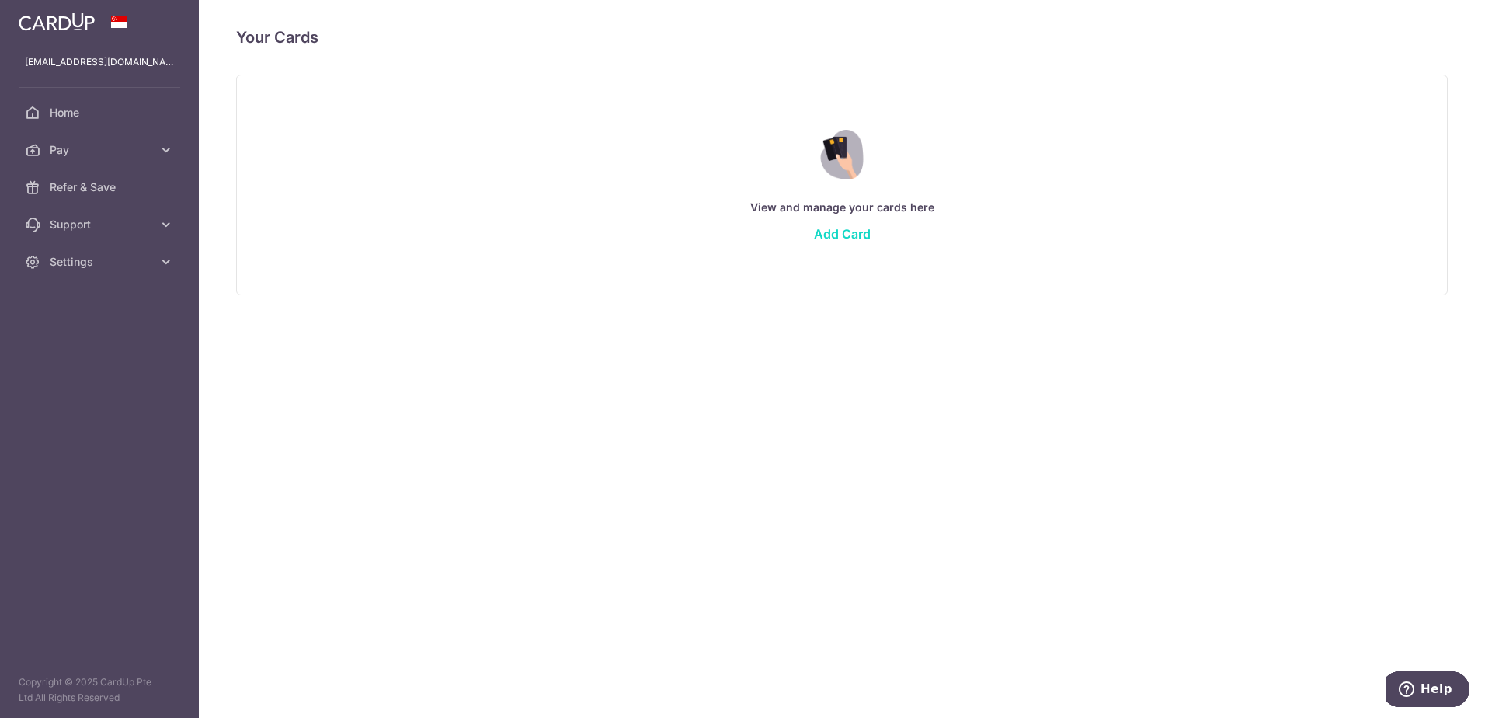
click at [854, 232] on link "Add Card" at bounding box center [842, 234] width 57 height 16
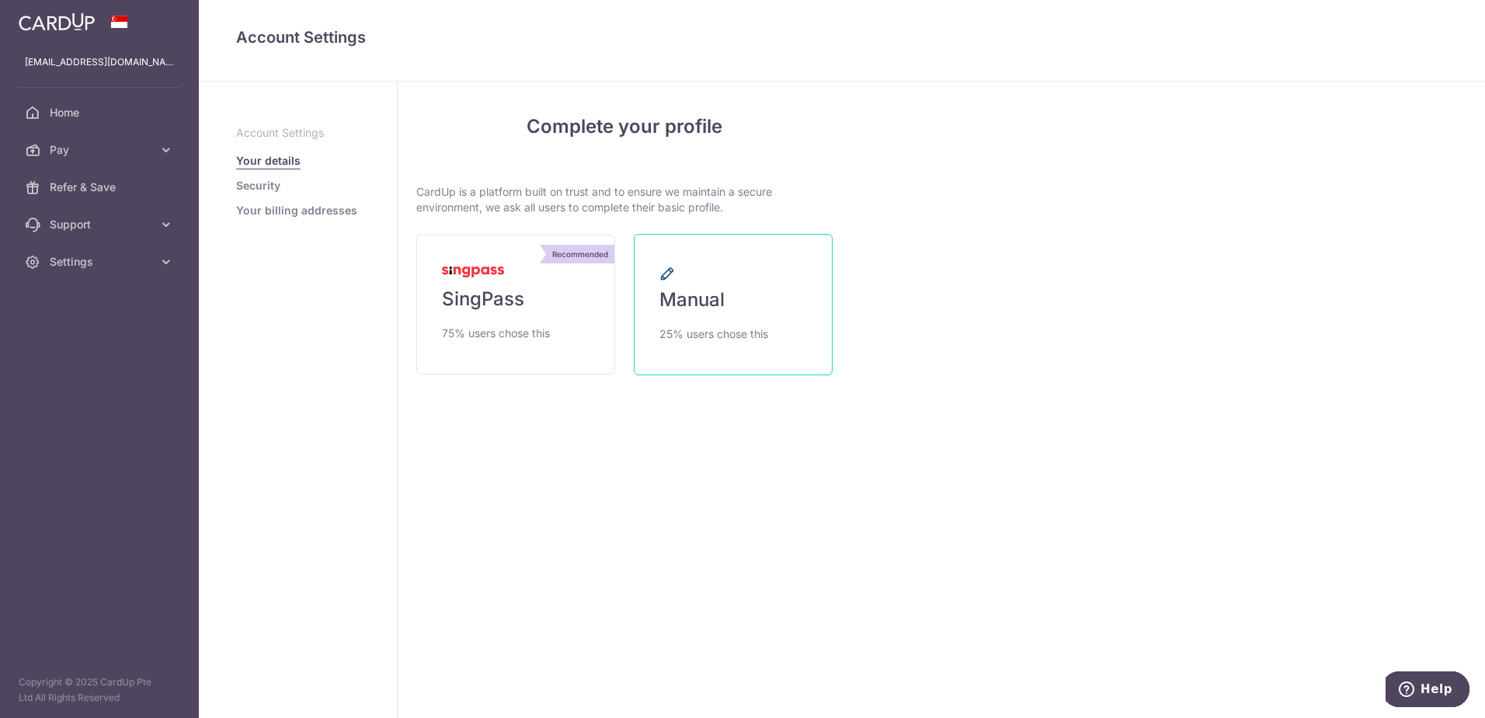
click at [701, 331] on span "25% users chose this" at bounding box center [713, 334] width 109 height 19
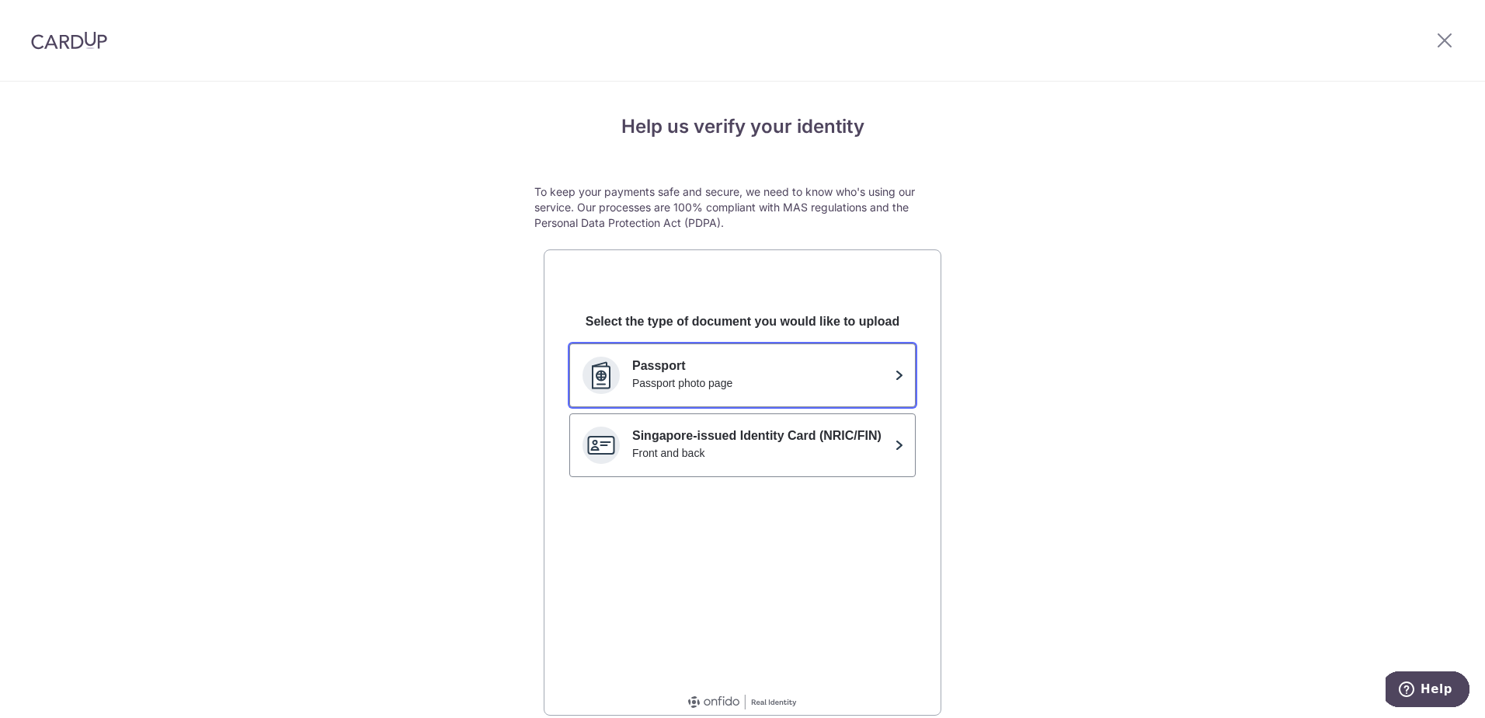
click at [716, 374] on p "Passport" at bounding box center [760, 366] width 256 height 19
